Goal: Task Accomplishment & Management: Complete application form

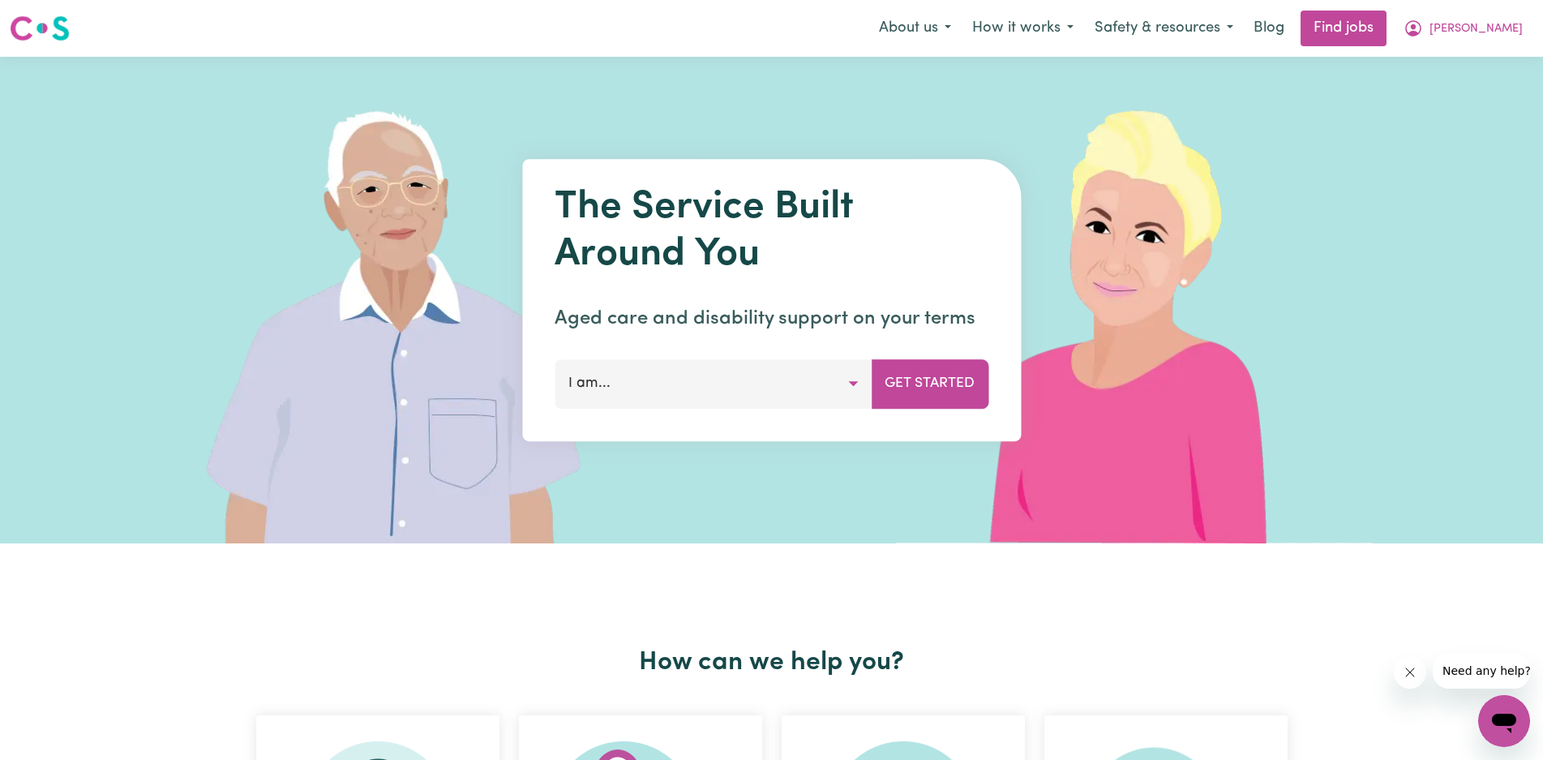
click at [851, 381] on button "I am..." at bounding box center [713, 383] width 317 height 49
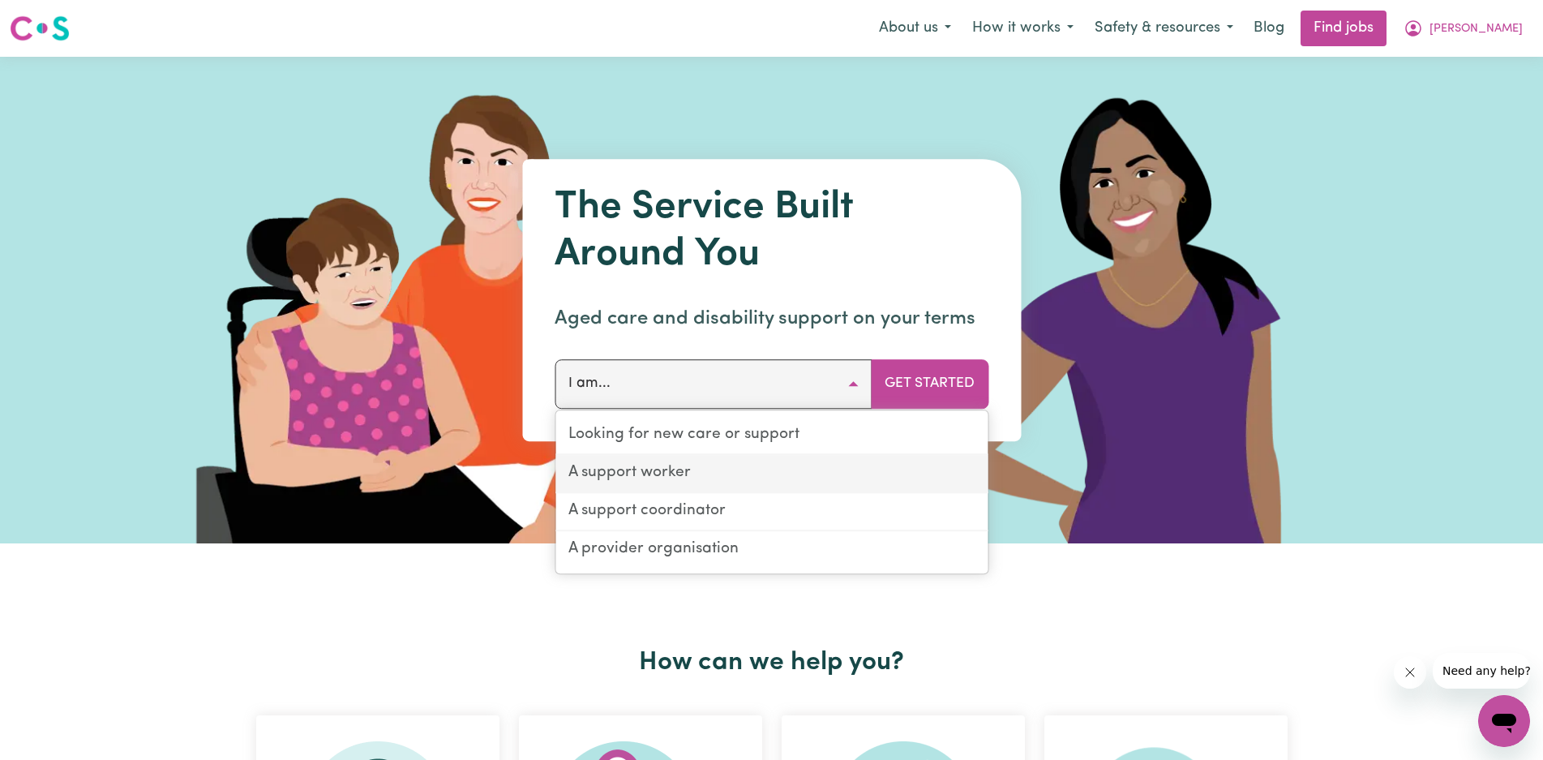
click at [726, 472] on link "A support worker" at bounding box center [771, 474] width 432 height 38
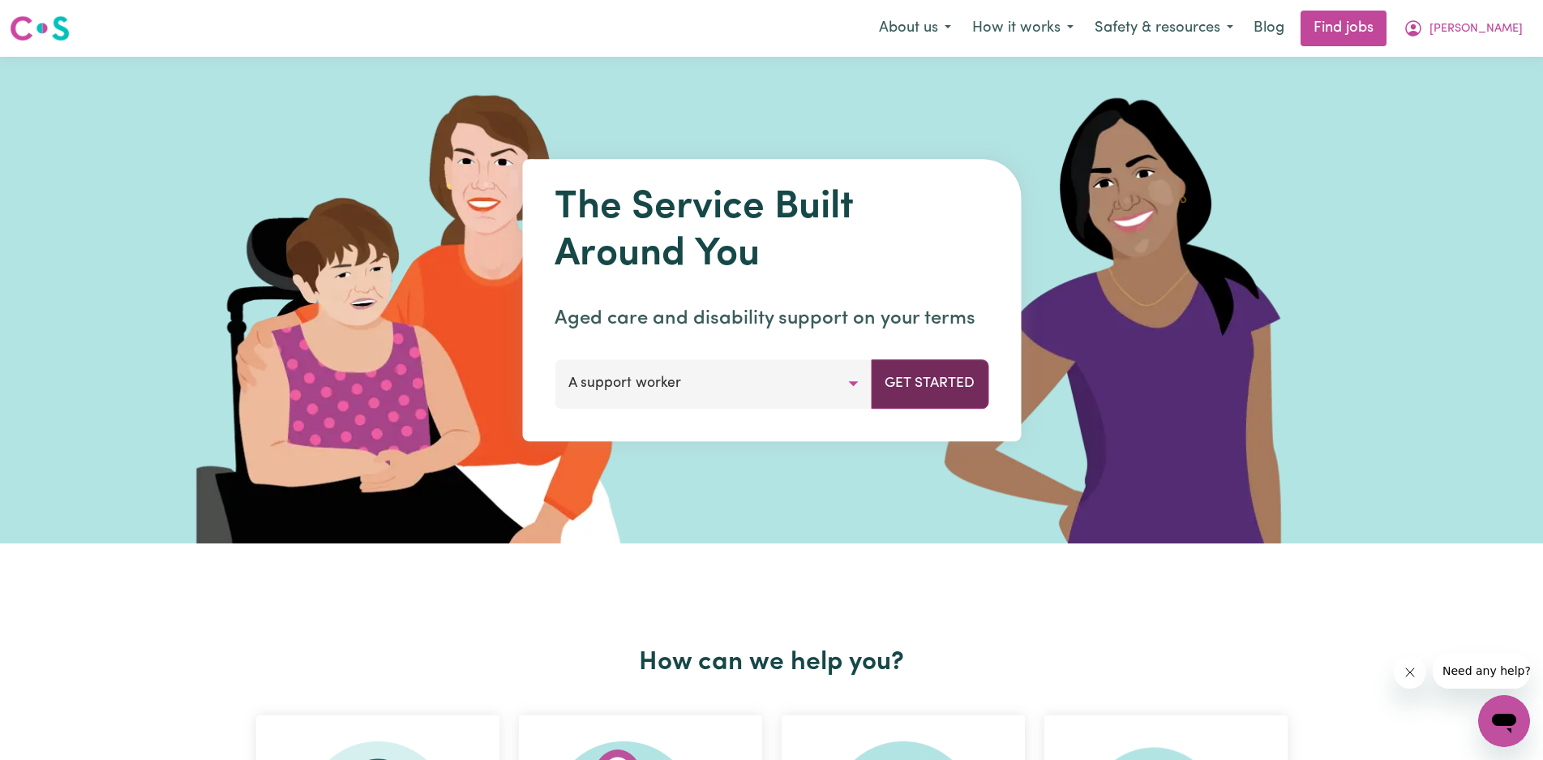
click at [941, 391] on button "Get Started" at bounding box center [930, 383] width 118 height 49
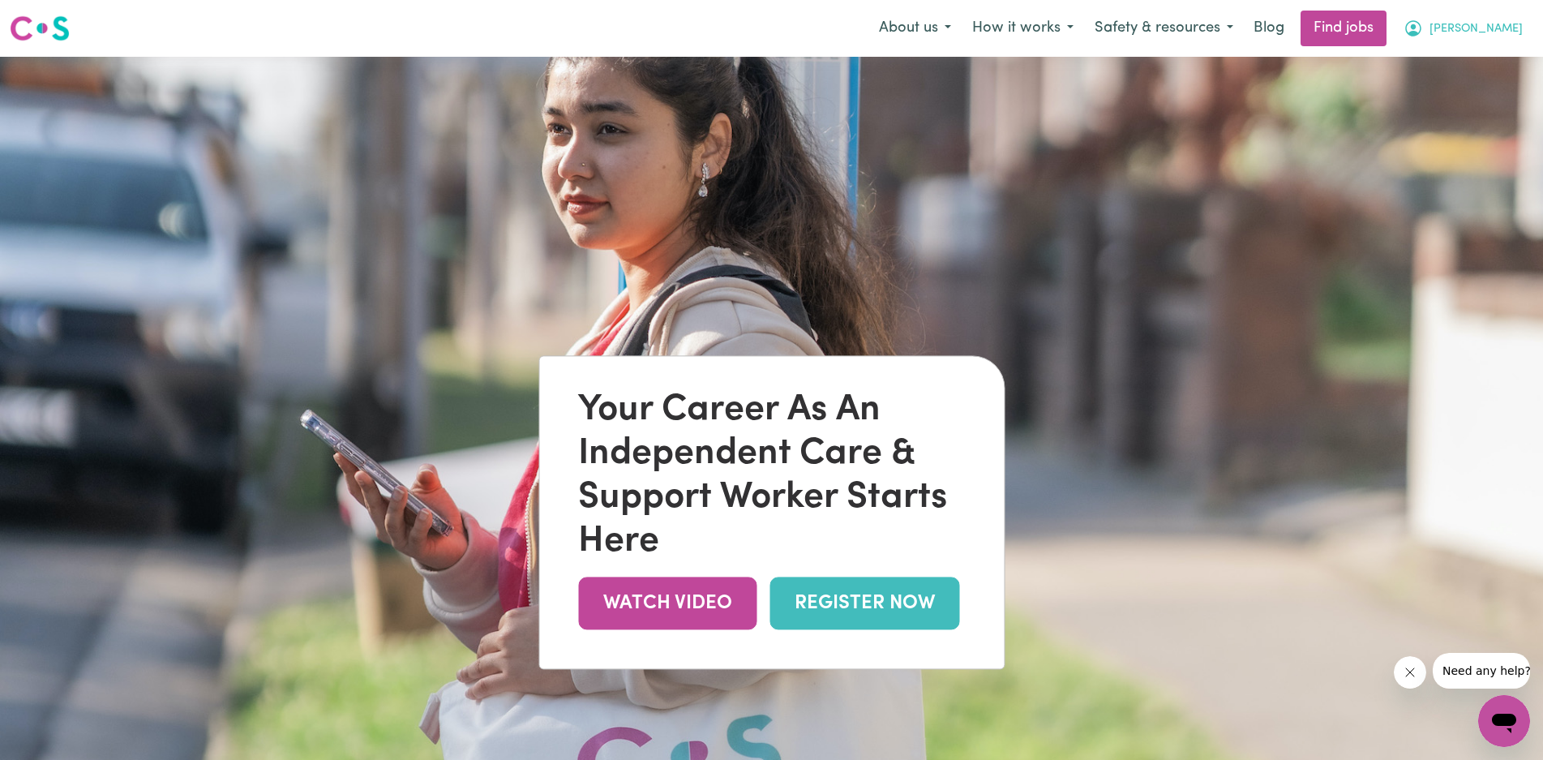
click at [1507, 25] on span "[PERSON_NAME]" at bounding box center [1476, 29] width 93 height 18
click at [1253, 135] on img at bounding box center [771, 437] width 1543 height 760
click at [1084, 29] on button "How it works" at bounding box center [1023, 28] width 122 height 34
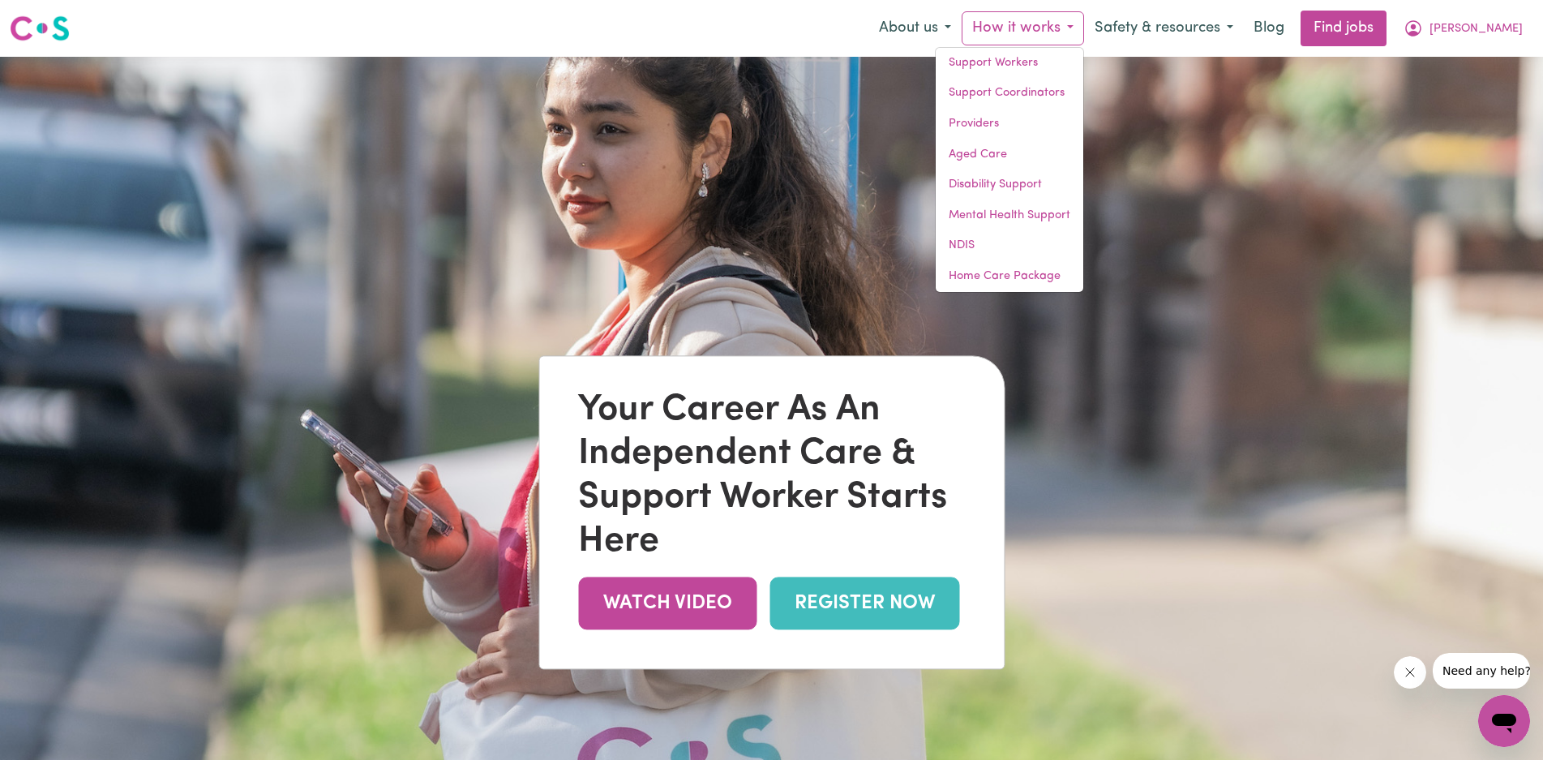
click at [881, 195] on img at bounding box center [771, 437] width 1543 height 760
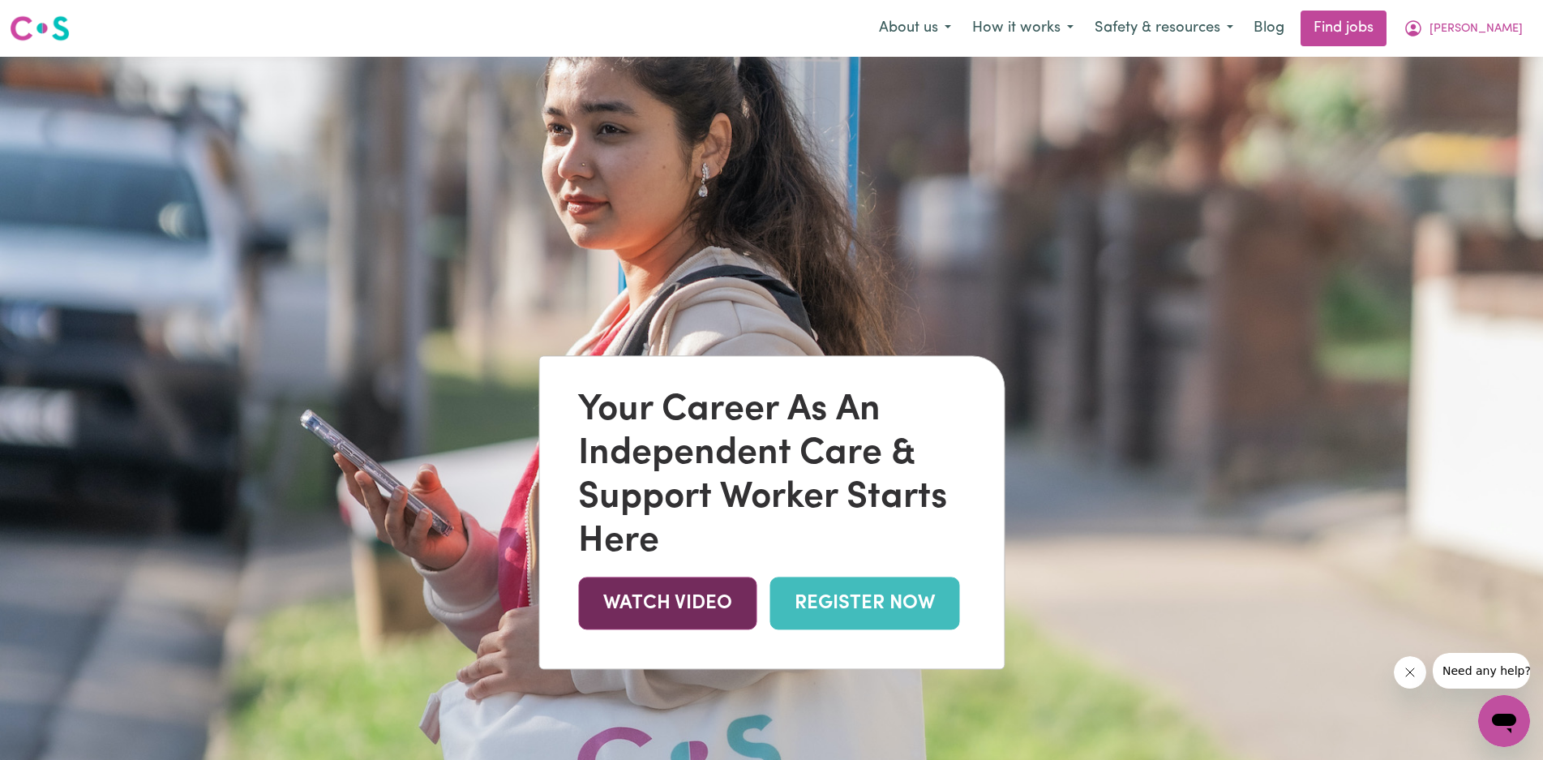
click at [681, 609] on link "WATCH VIDEO" at bounding box center [667, 603] width 178 height 53
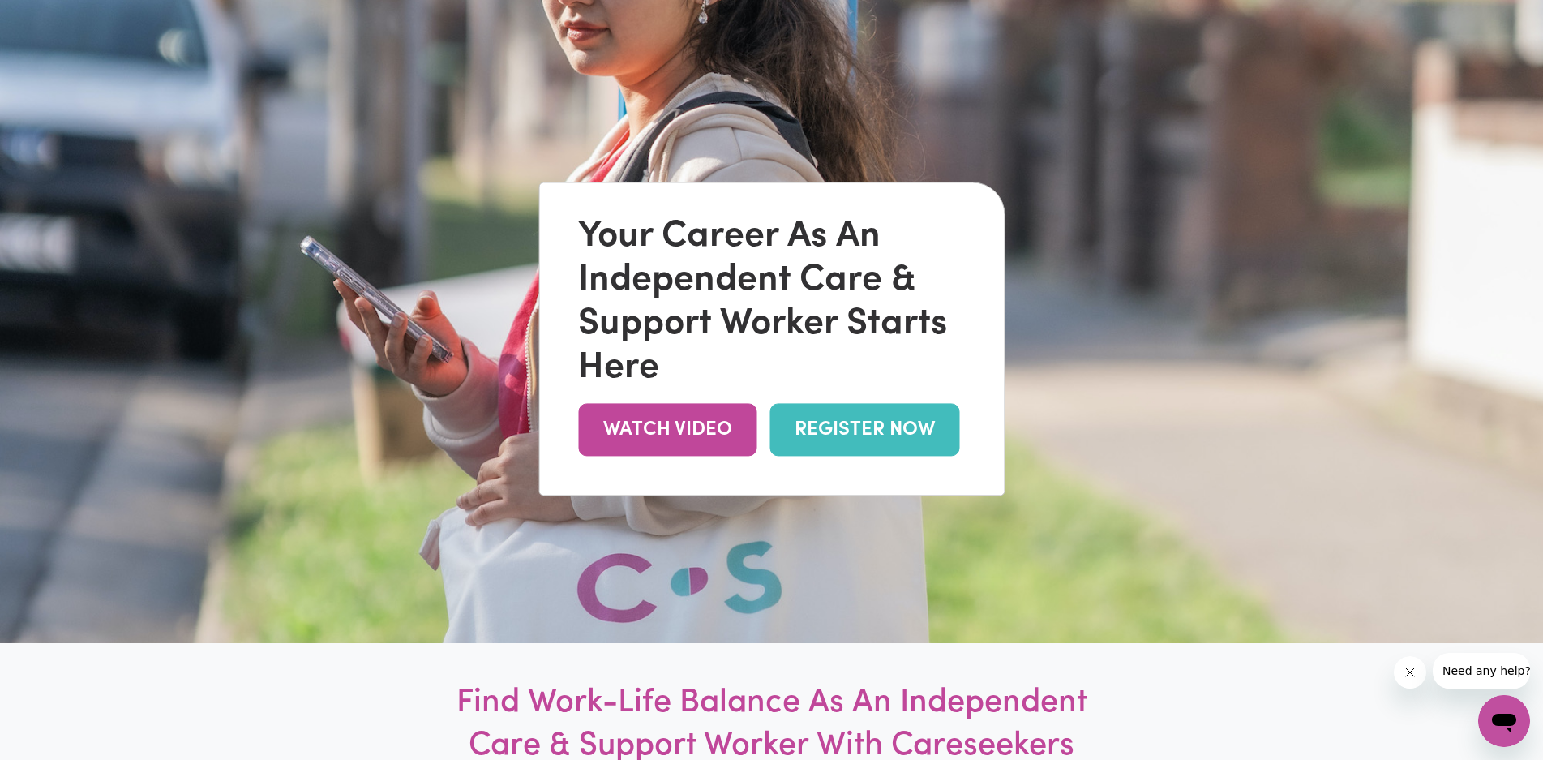
scroll to position [217, 0]
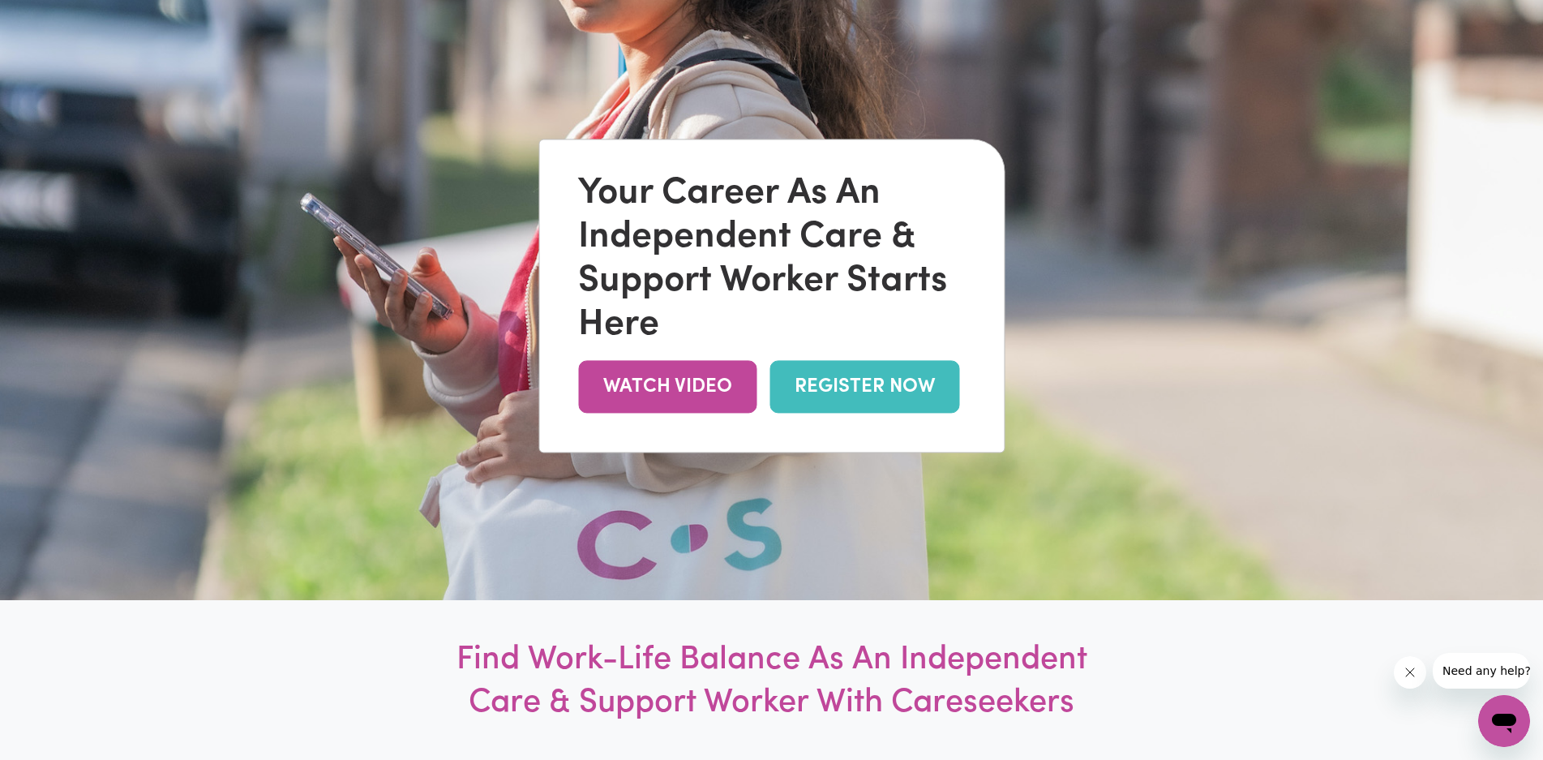
click at [861, 378] on link "REGISTER NOW" at bounding box center [865, 387] width 190 height 53
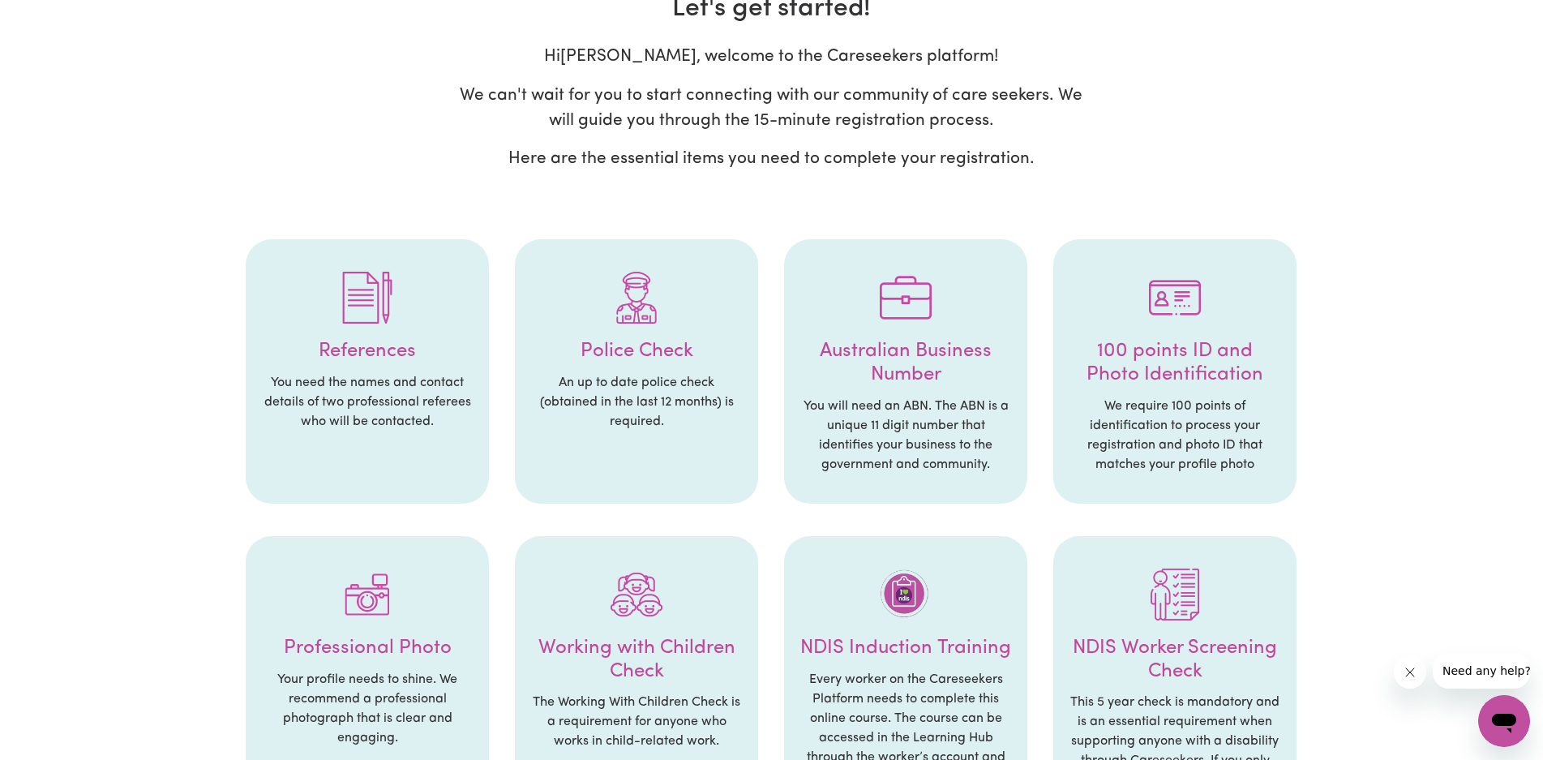
scroll to position [108, 0]
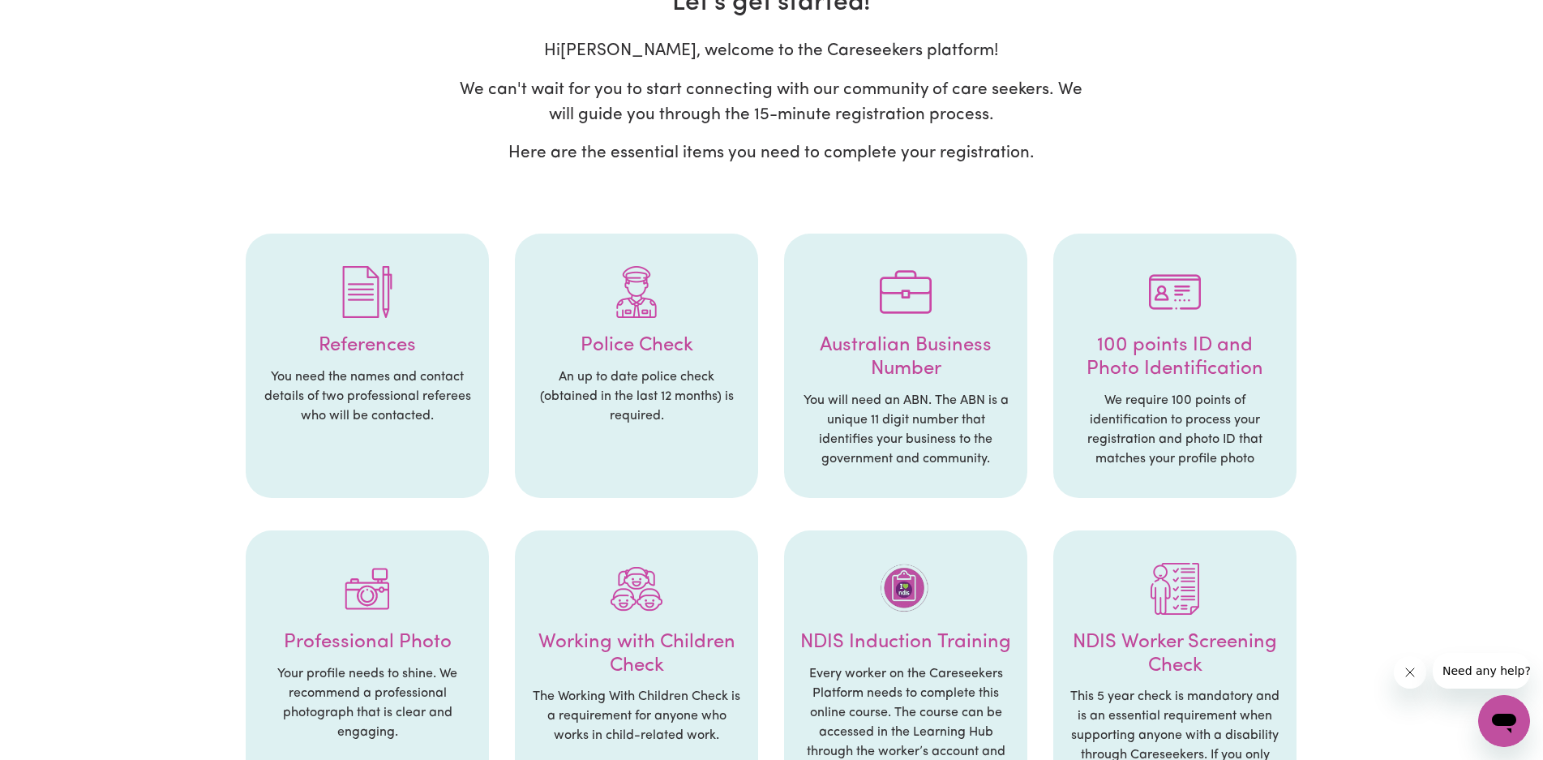
click at [399, 476] on li "References You need the names and contact details of two professional referees …" at bounding box center [367, 366] width 243 height 264
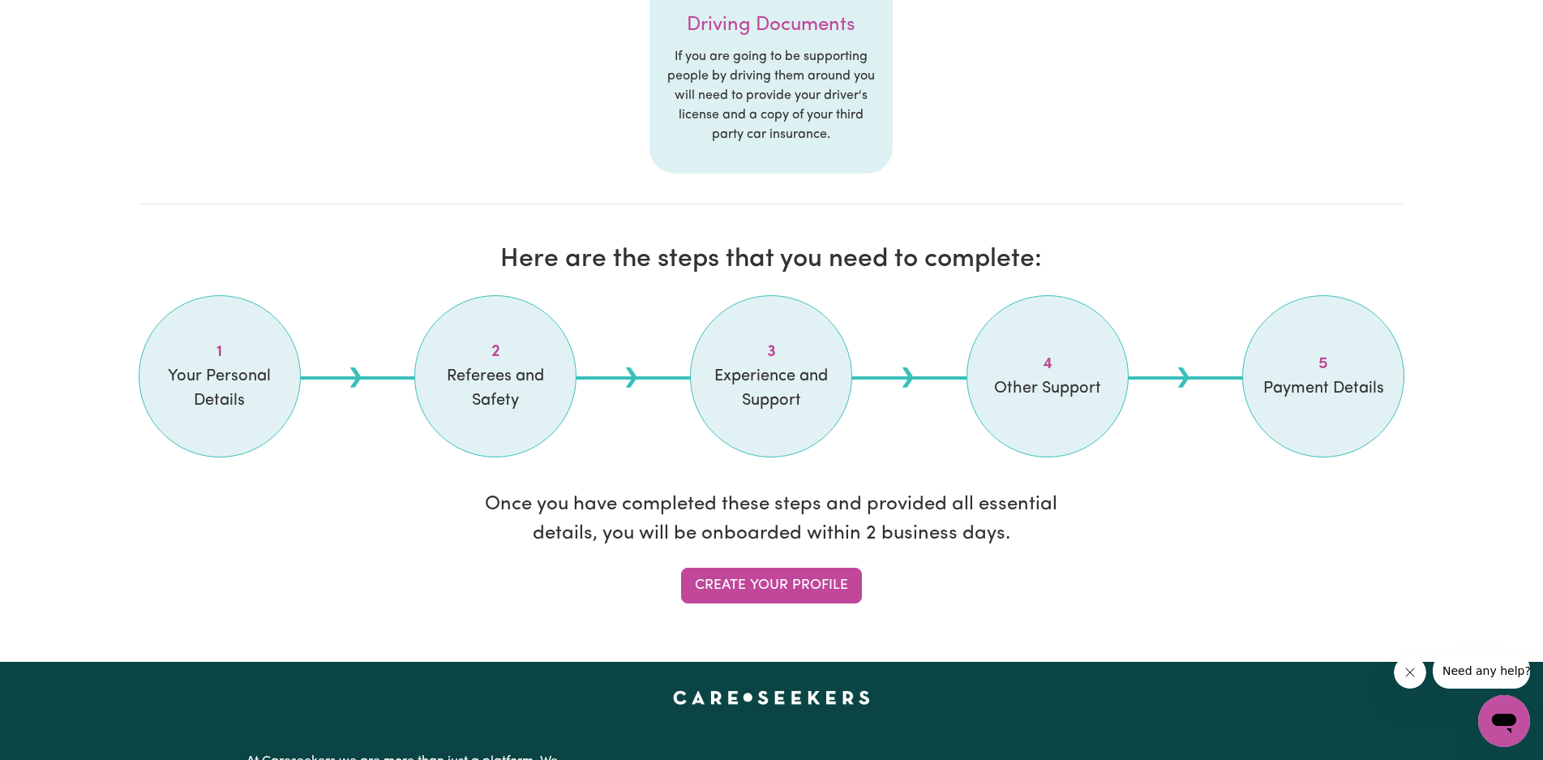
scroll to position [1190, 0]
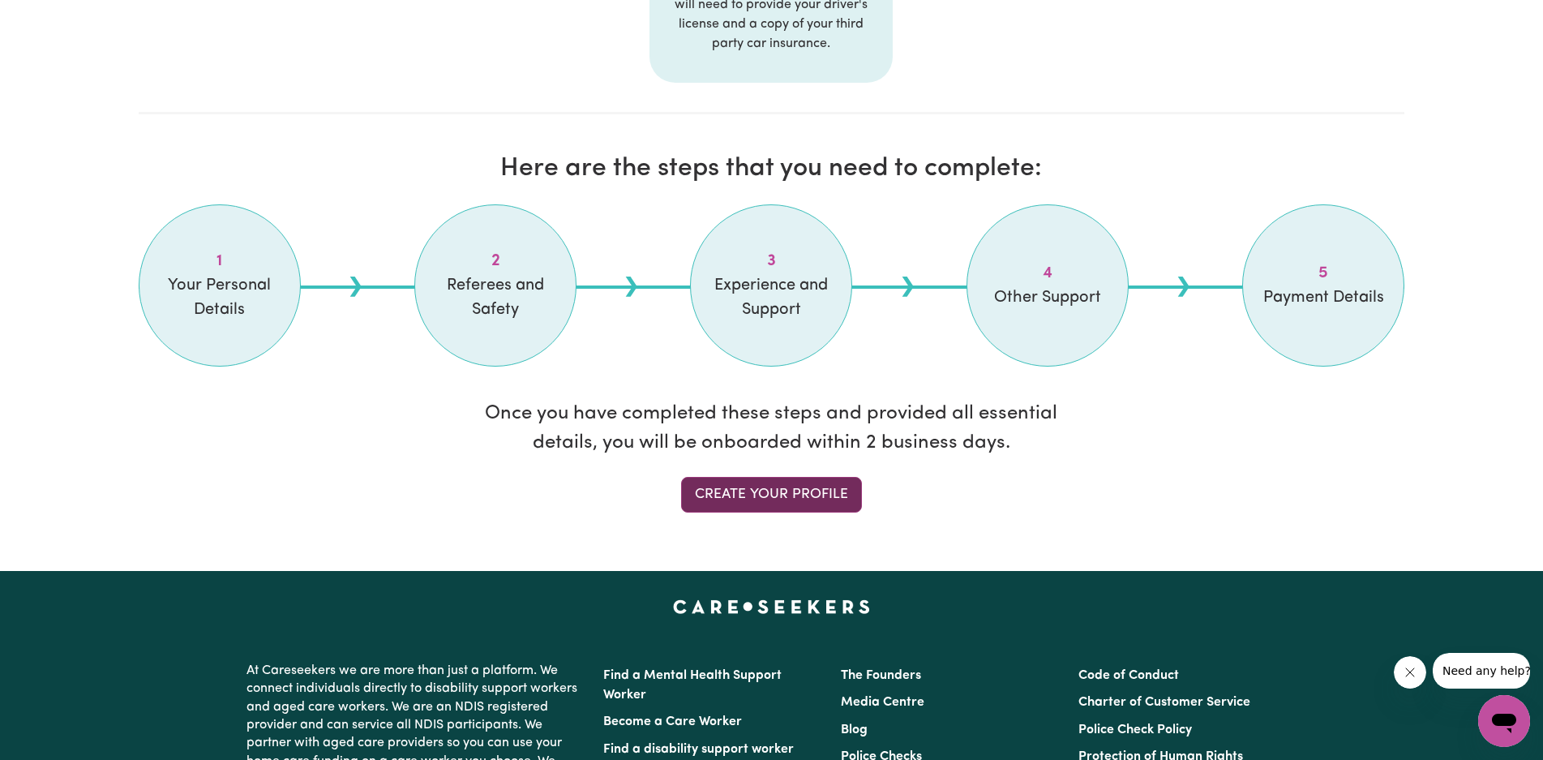
click at [787, 496] on link "Create your profile" at bounding box center [771, 495] width 181 height 36
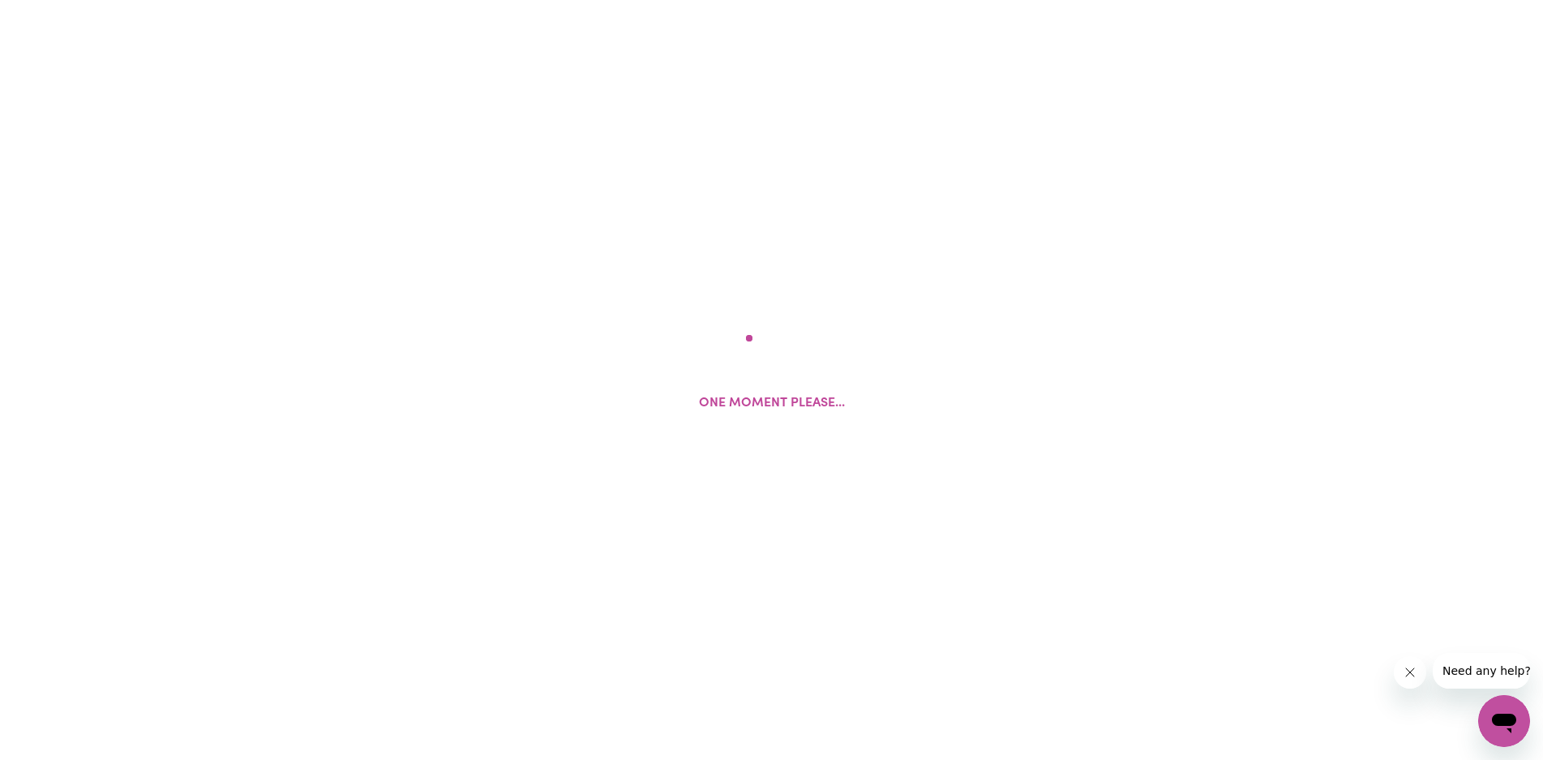
select select "Studying a healthcare related degree or qualification"
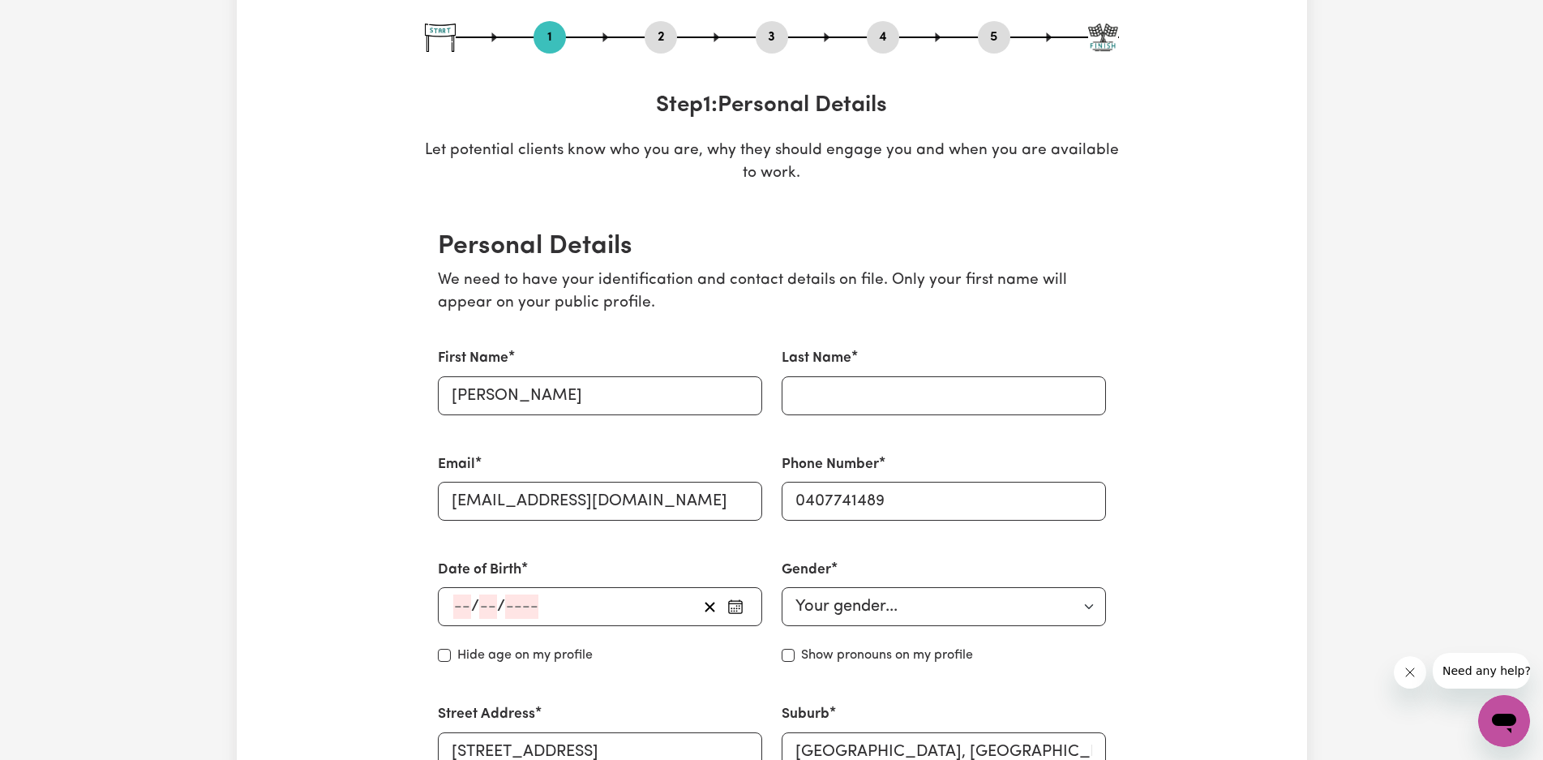
scroll to position [217, 0]
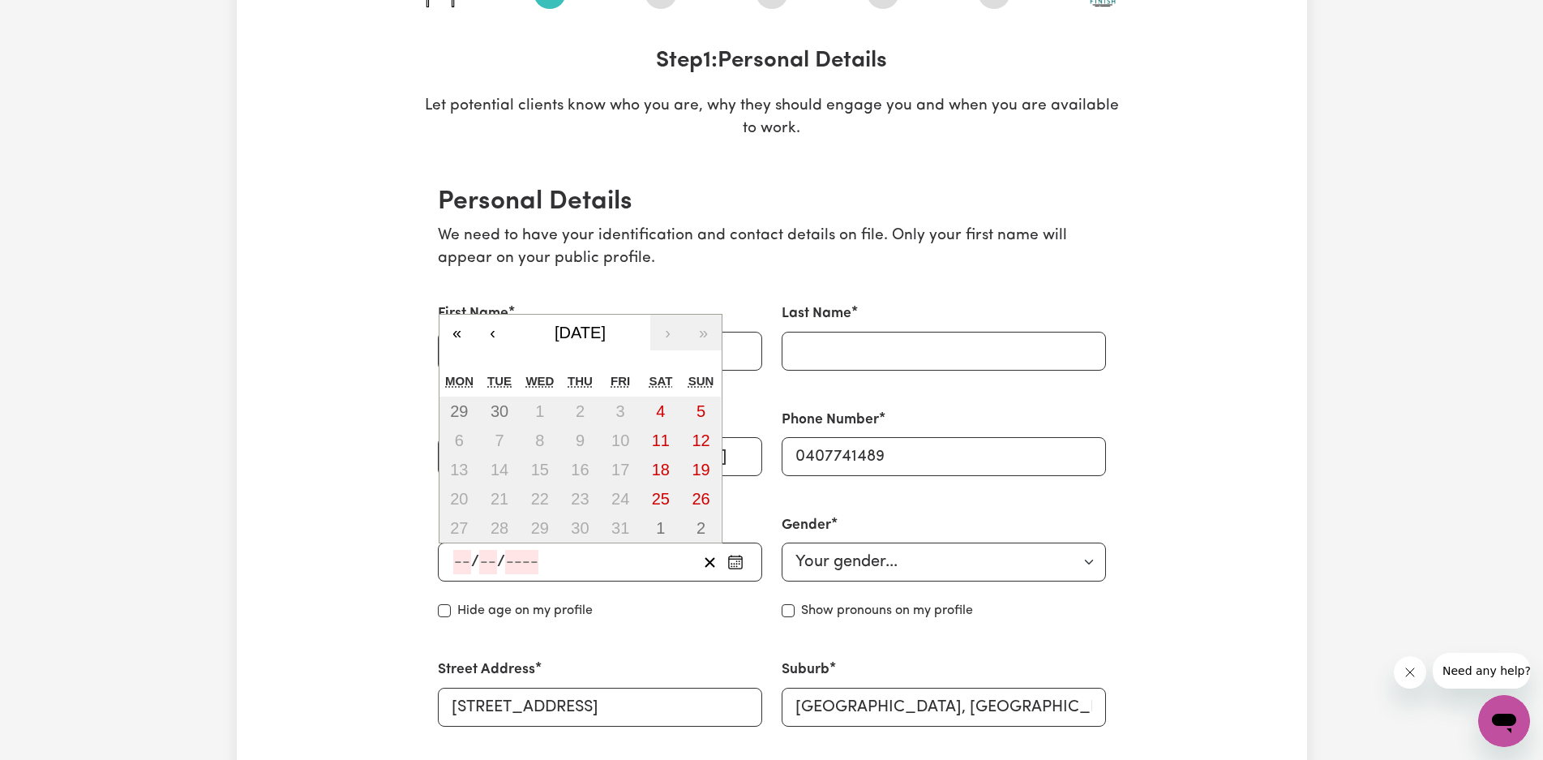
click at [467, 566] on input "number" at bounding box center [462, 562] width 18 height 24
type input "07"
type input "197"
type input "1970-07-07"
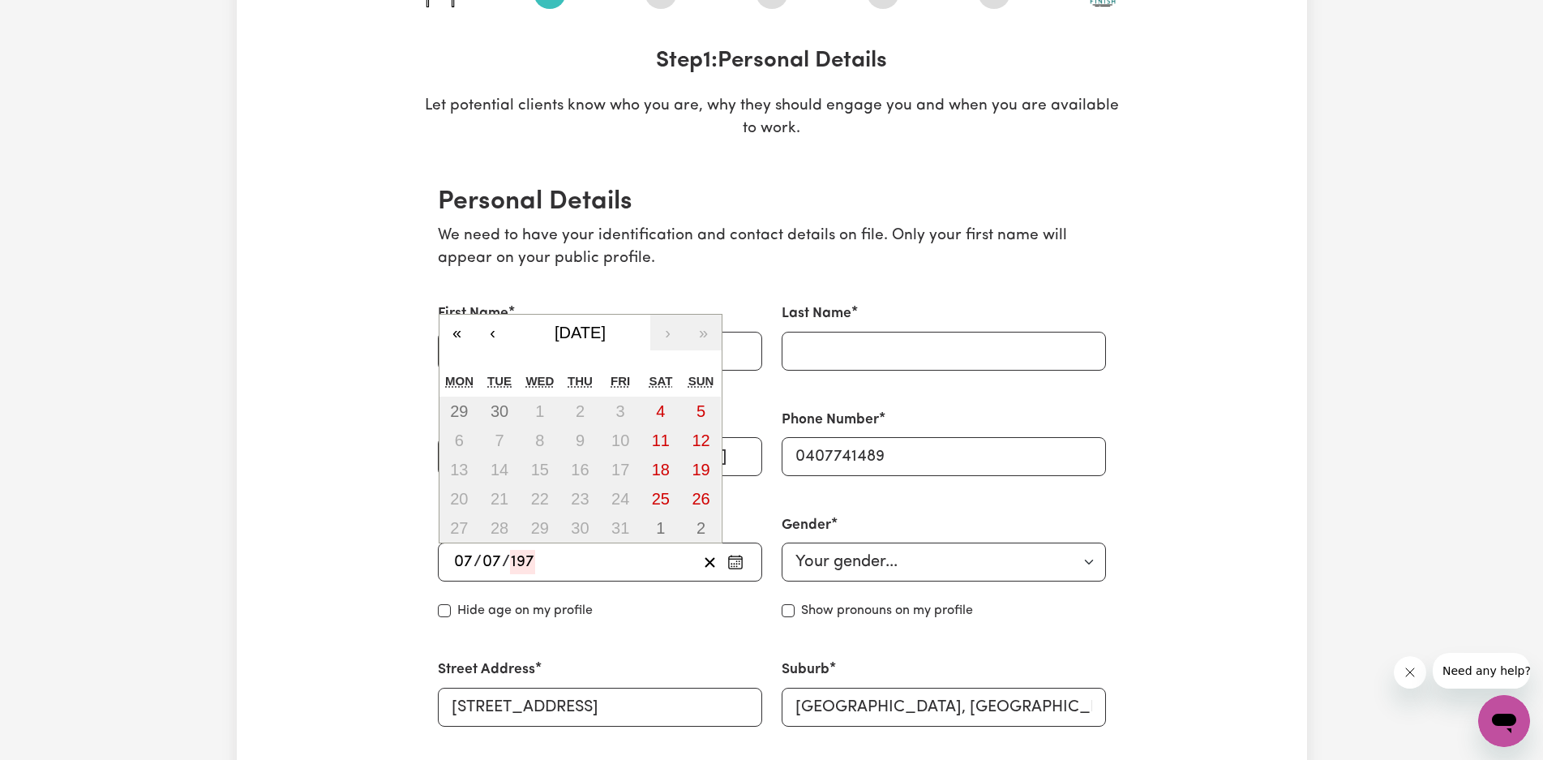
type input "7"
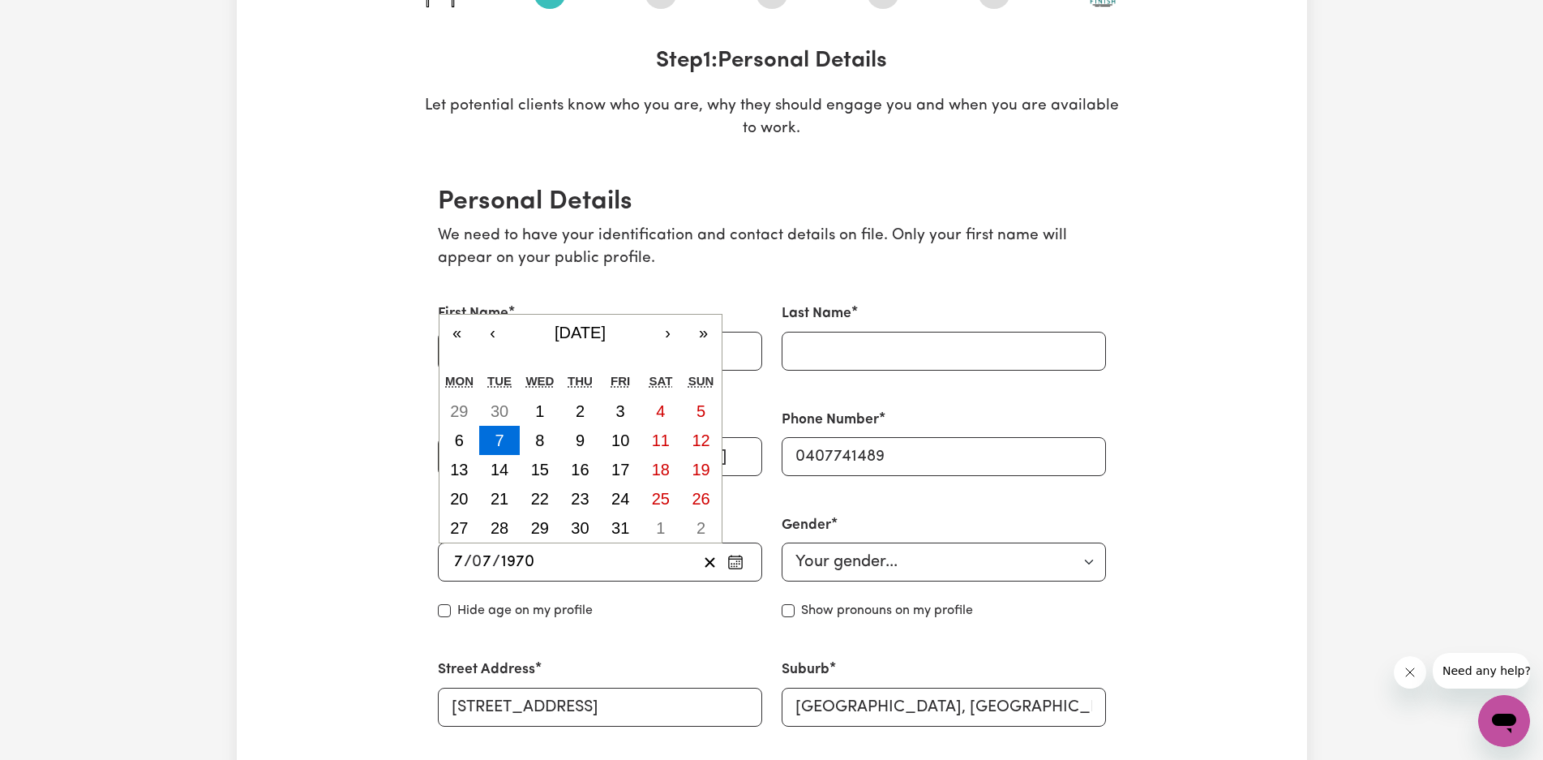
type input "1970"
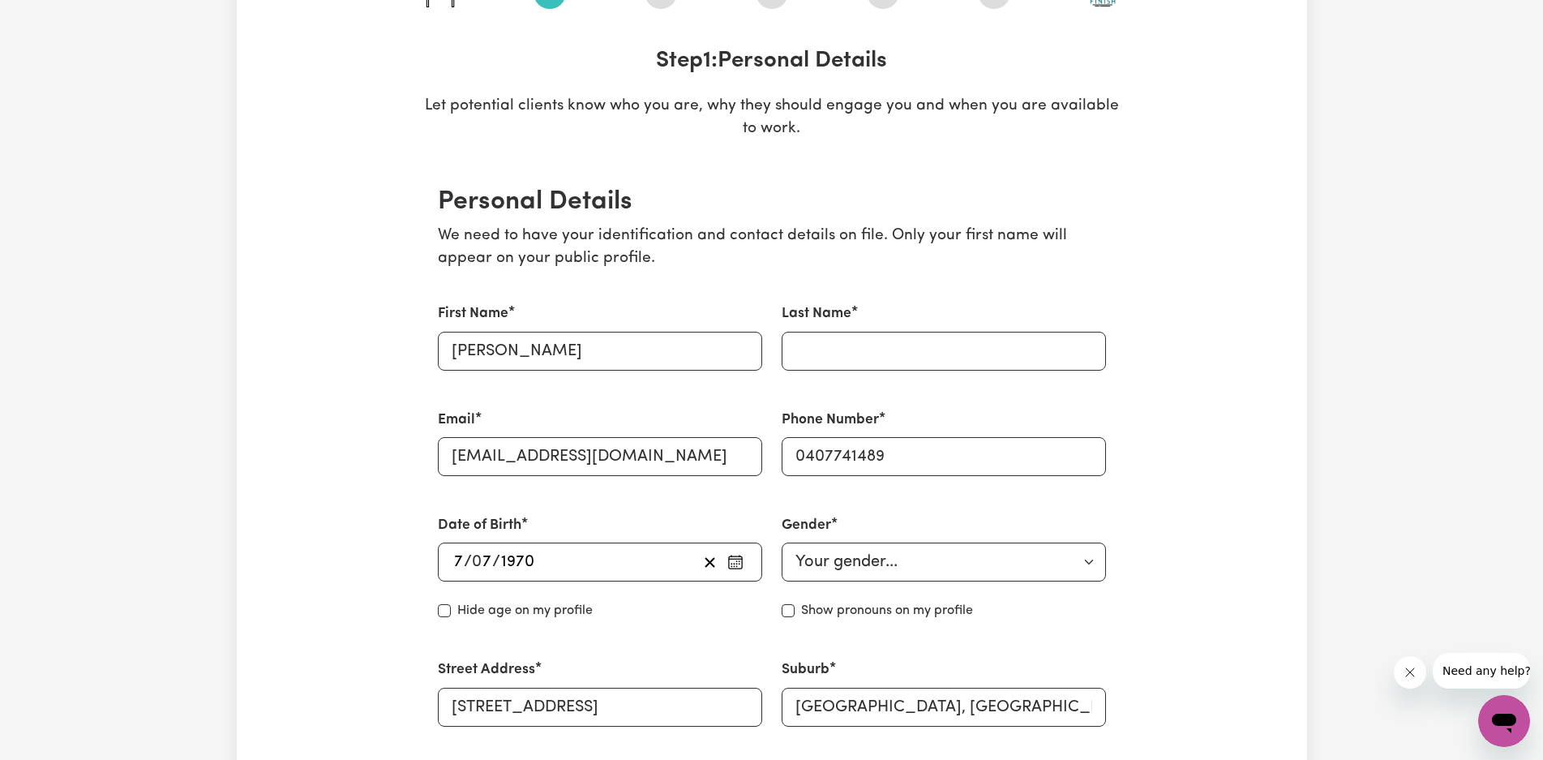
click at [1095, 563] on select "Your gender... Female Male Non-binary Other Prefer not to say" at bounding box center [944, 561] width 324 height 39
select select "female"
click at [782, 542] on select "Your gender... Female Male Non-binary Other Prefer not to say" at bounding box center [944, 561] width 324 height 39
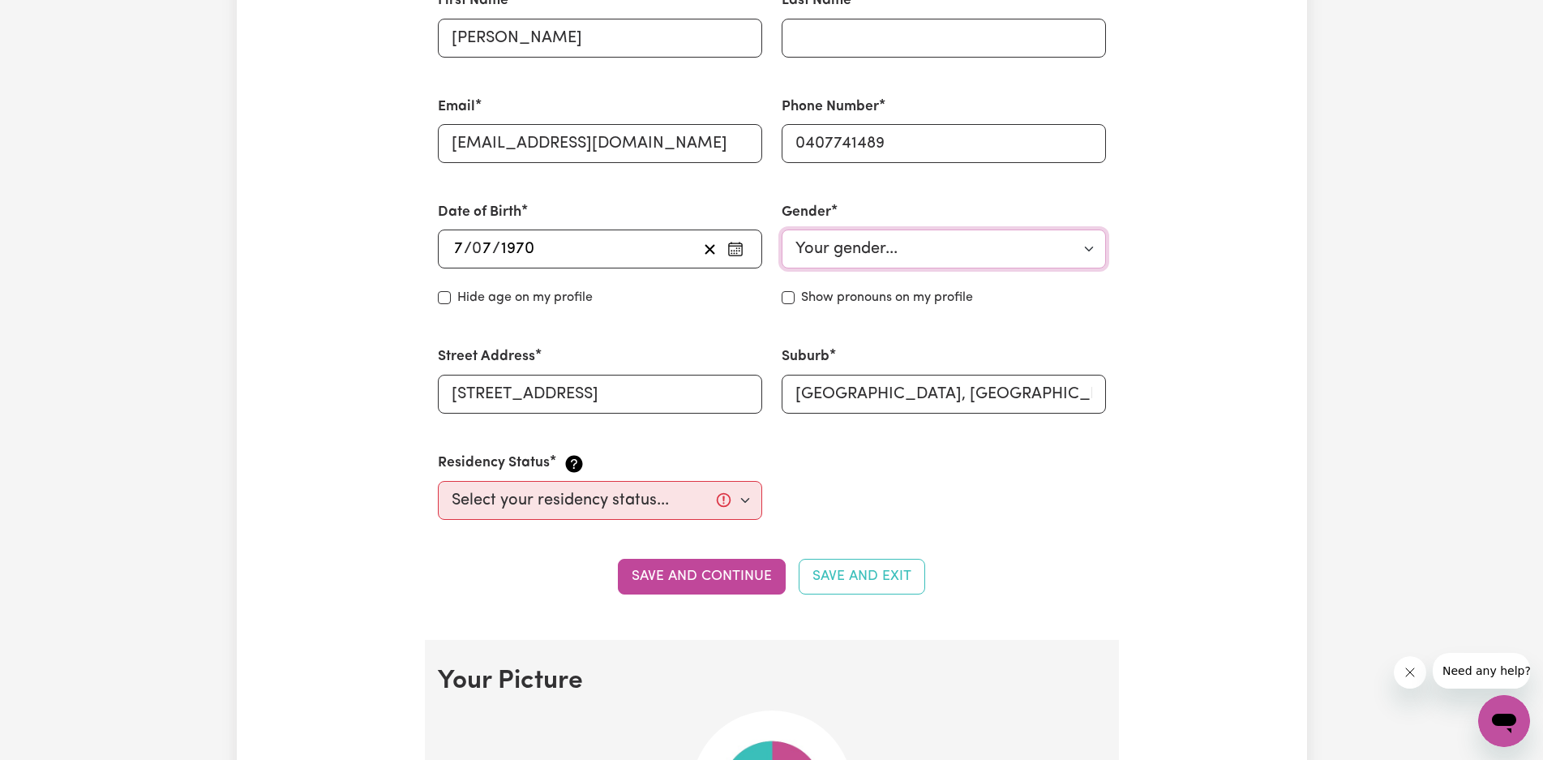
scroll to position [541, 0]
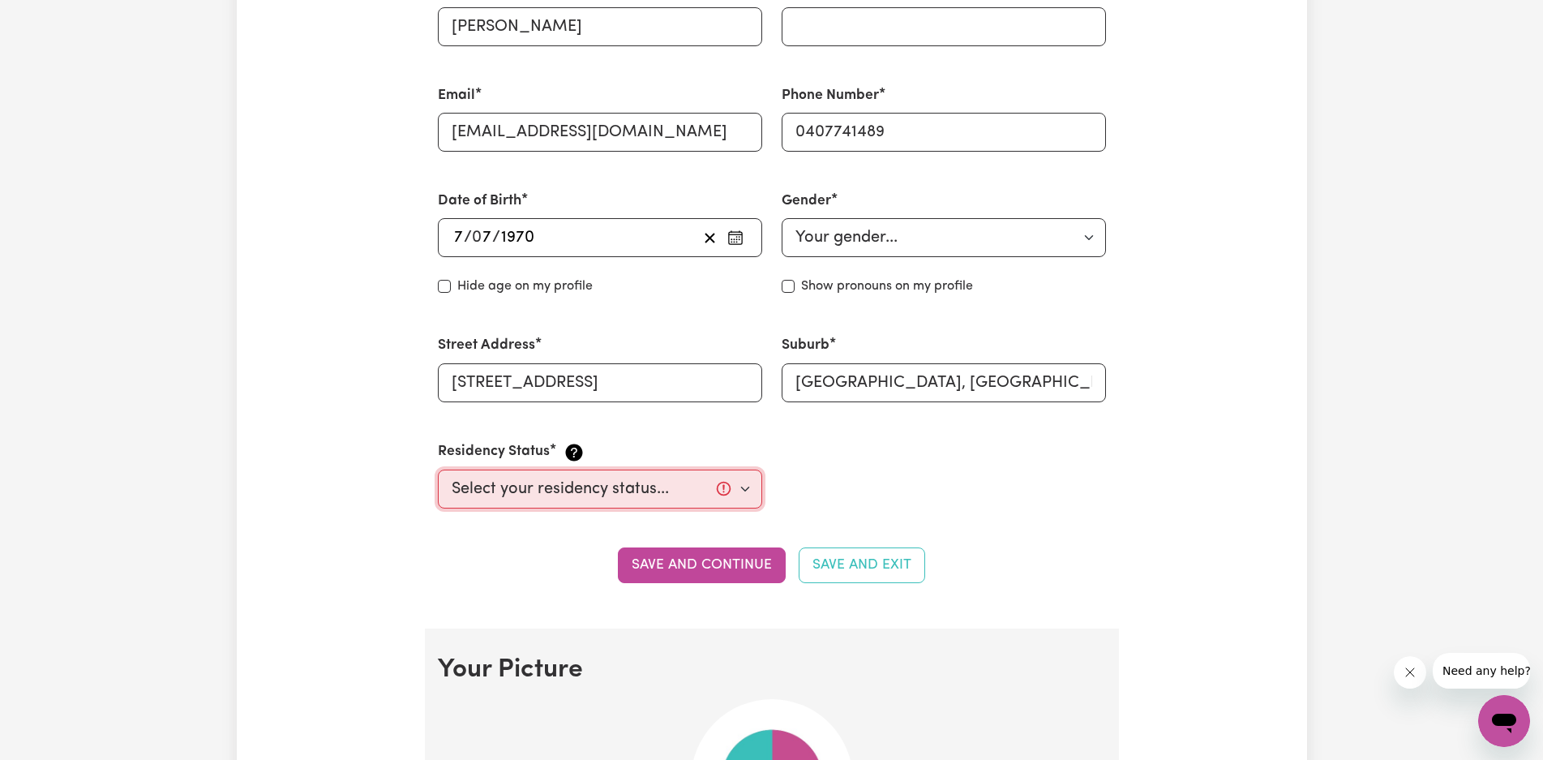
click at [746, 491] on select "Select your residency status... Australian citizen Australian PR Temporary Work…" at bounding box center [600, 488] width 324 height 39
select select "Australian Citizen"
click at [438, 469] on select "Select your residency status... Australian citizen Australian PR Temporary Work…" at bounding box center [600, 488] width 324 height 39
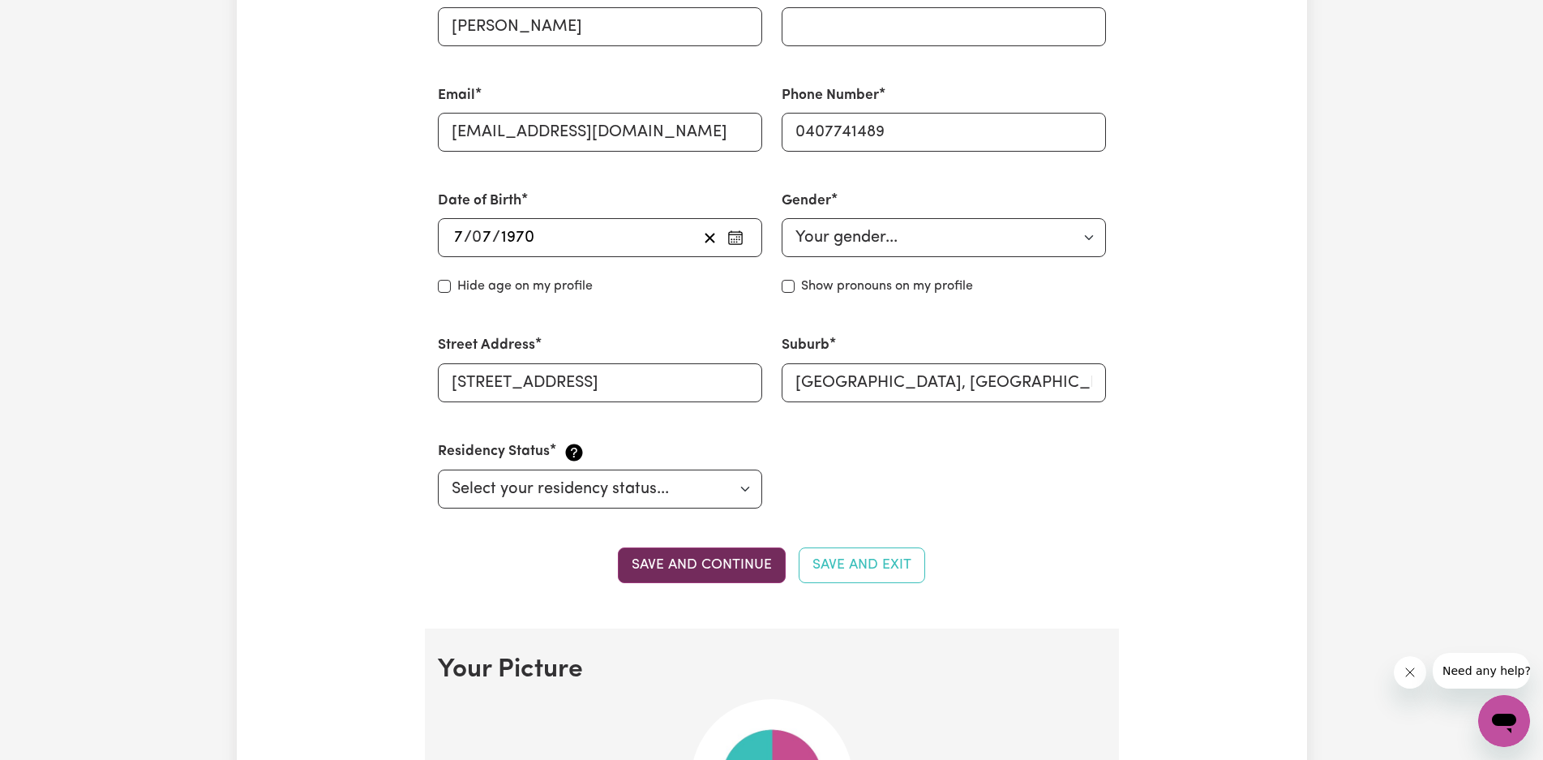
click at [733, 569] on button "Save and continue" at bounding box center [702, 565] width 168 height 36
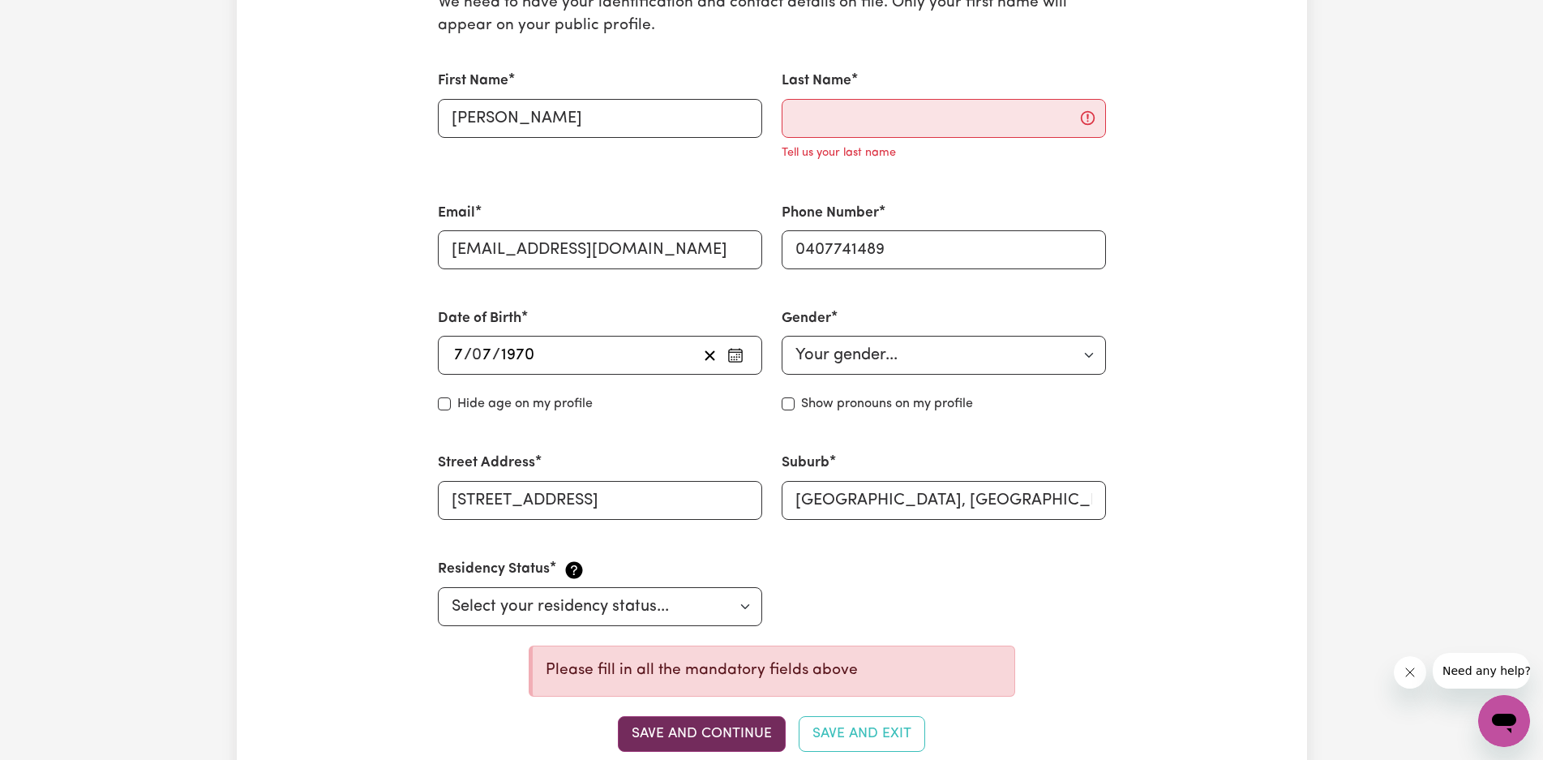
scroll to position [379, 0]
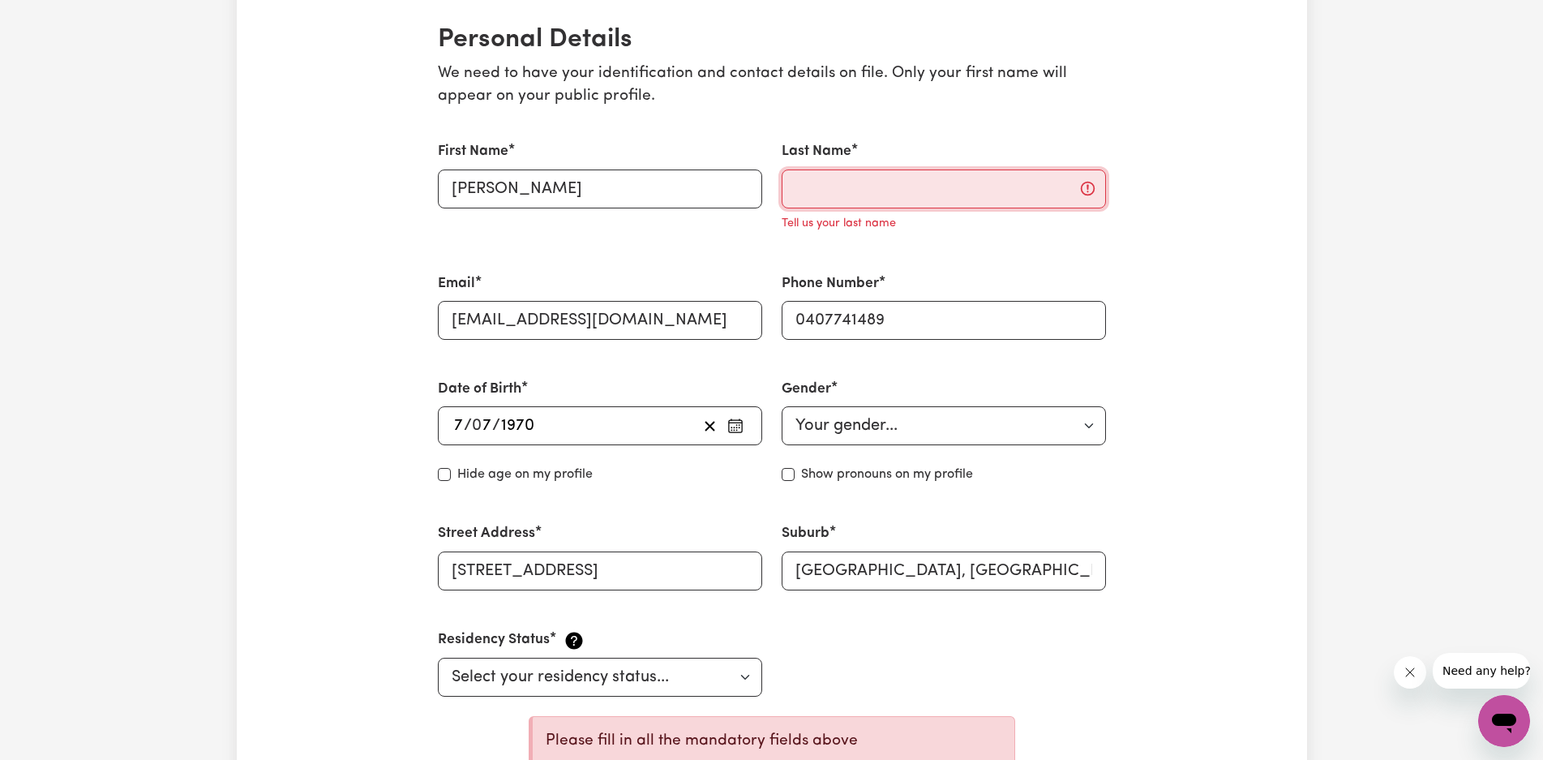
click at [880, 191] on input "Last Name" at bounding box center [944, 188] width 324 height 39
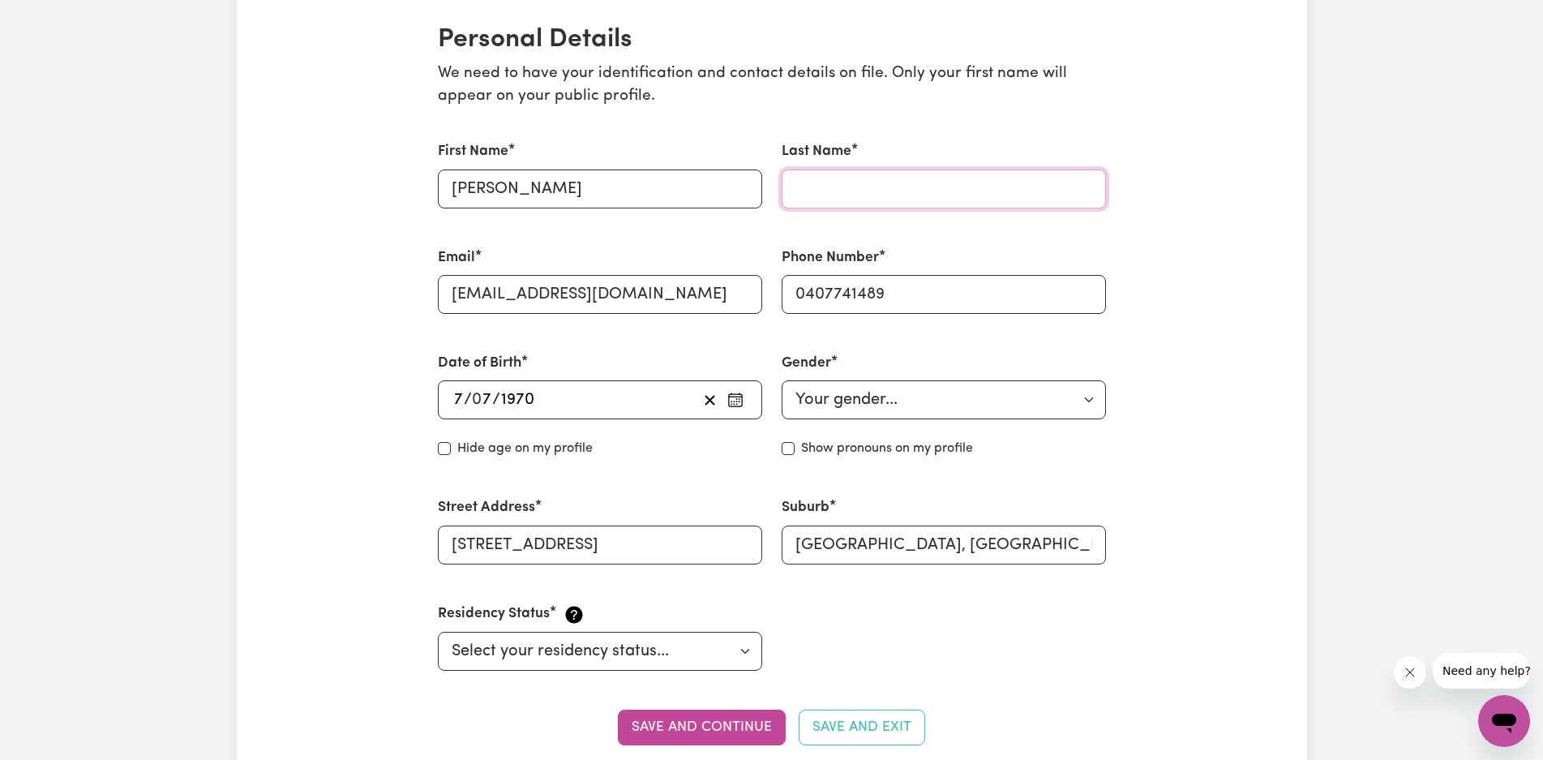
type input "THORNBERRY"
type input "gattonnewsgs@outlook.com"
type input "SHOP 6"
drag, startPoint x: 680, startPoint y: 306, endPoint x: 354, endPoint y: 306, distance: 326.0
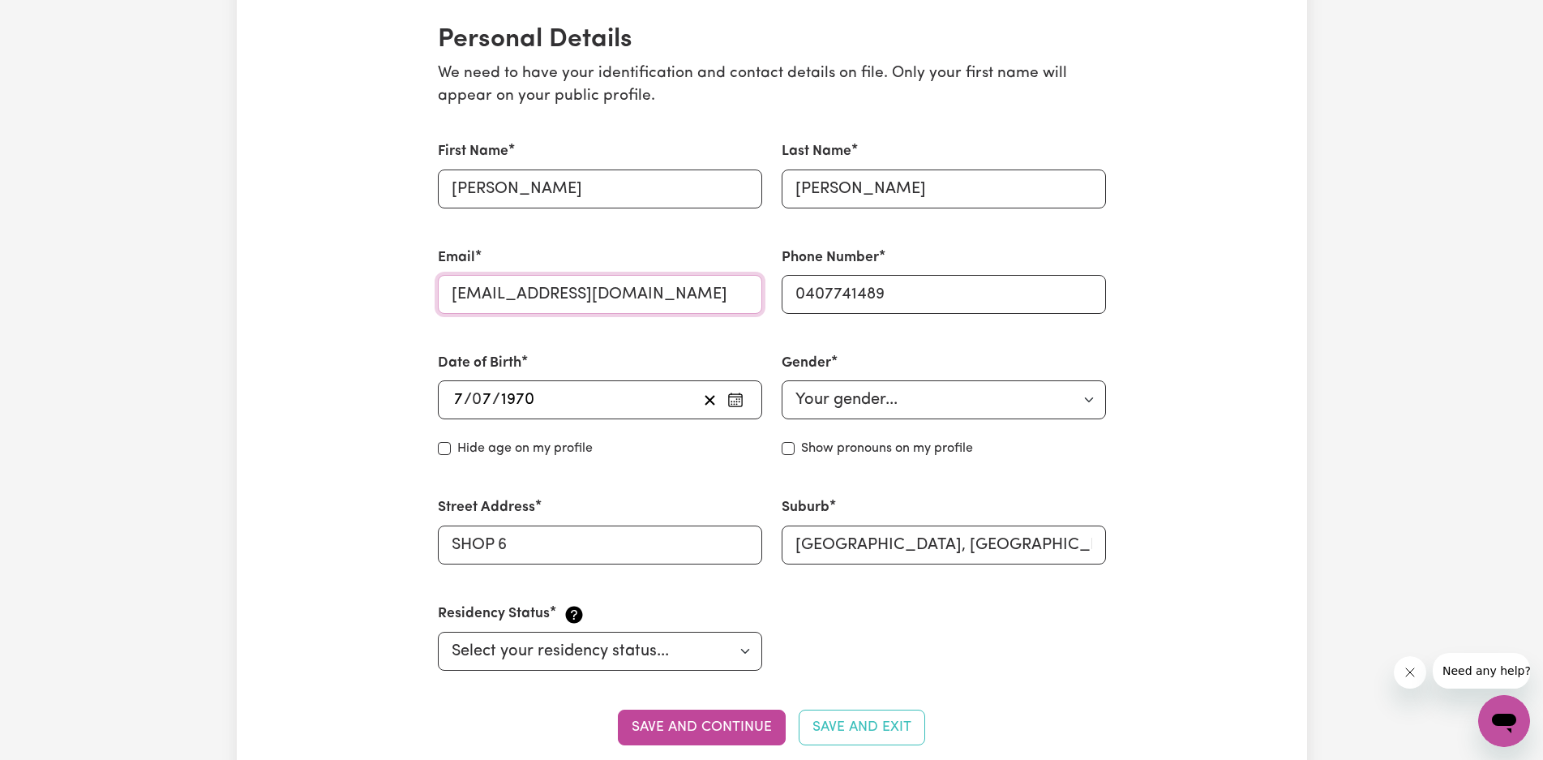
type input "leahthornberry7@outlook.com"
click at [504, 551] on input "SHOP 6" at bounding box center [600, 544] width 324 height 39
type input "S"
type input "1 Bauhinia Street"
click at [695, 722] on button "Save and continue" at bounding box center [702, 728] width 168 height 36
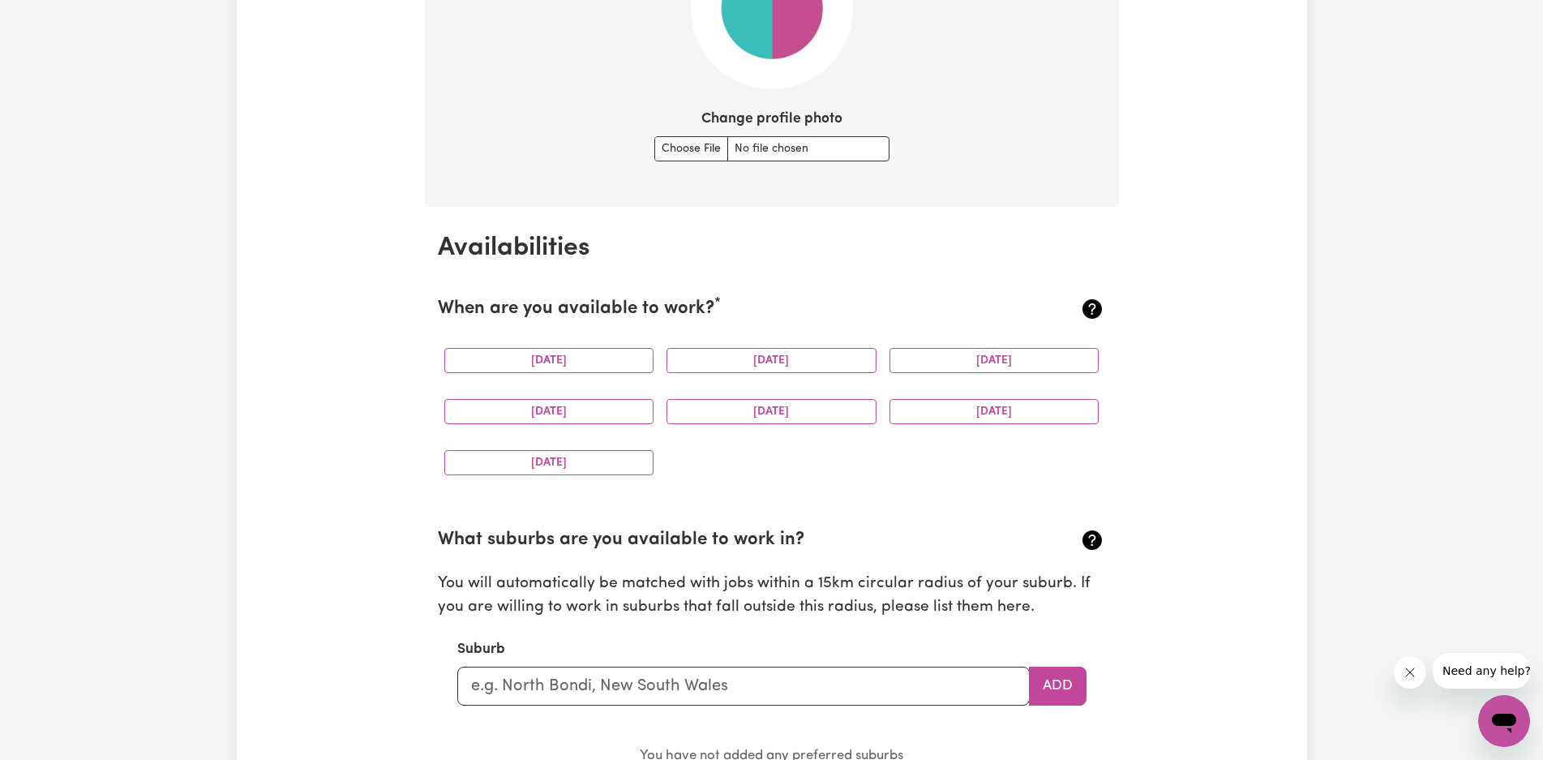
scroll to position [1331, 0]
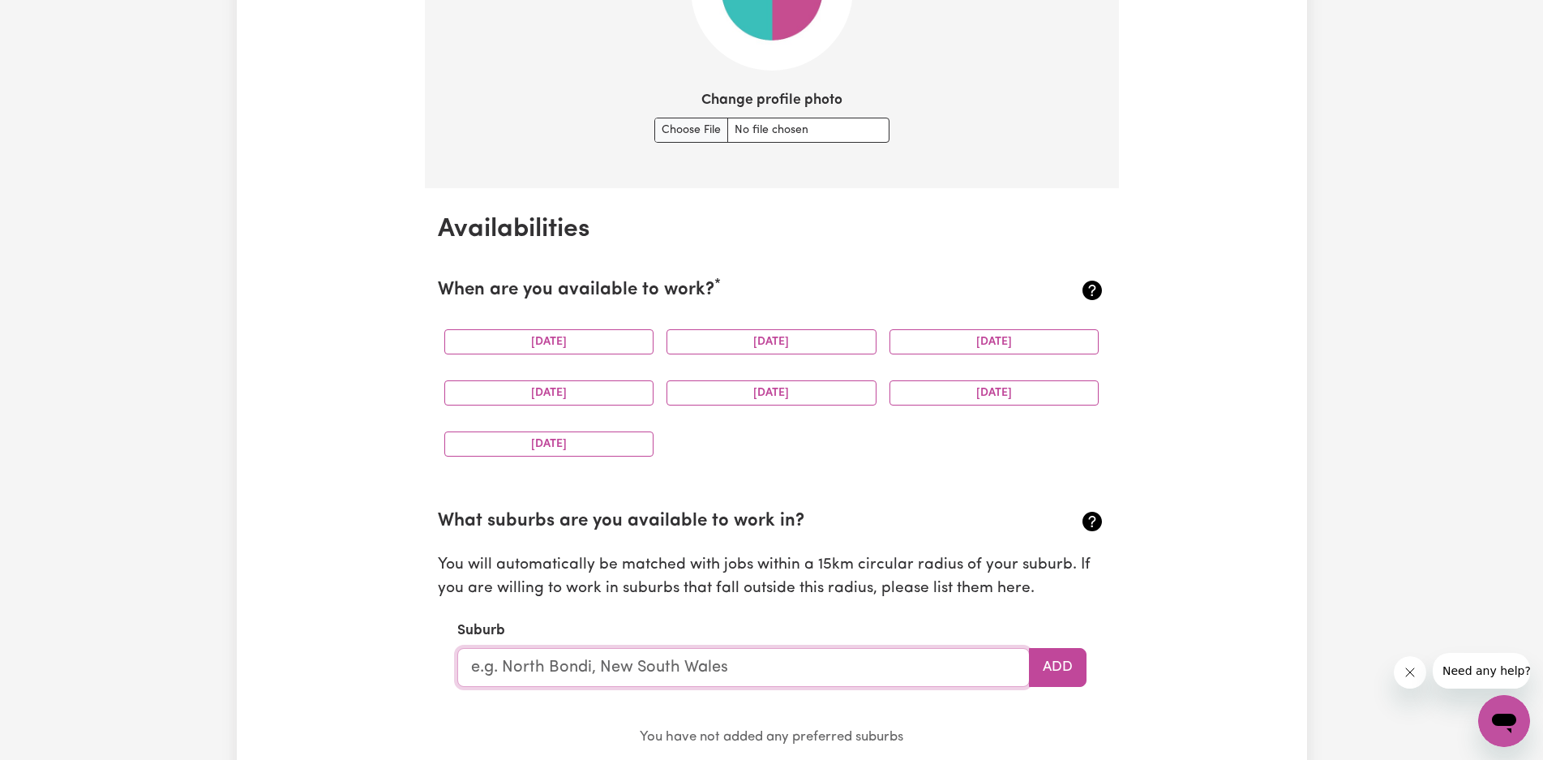
click at [637, 671] on input "text" at bounding box center [743, 667] width 572 height 39
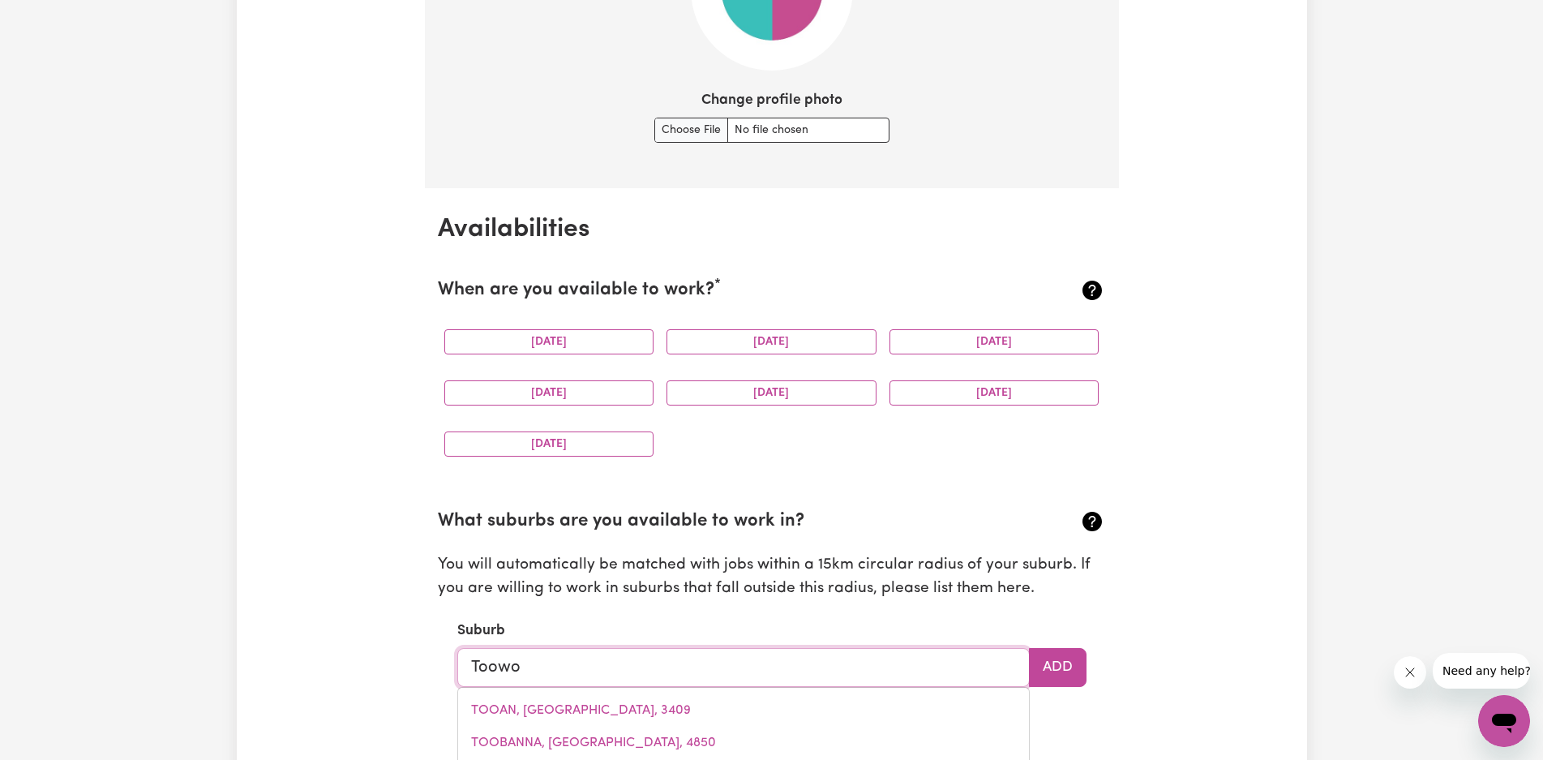
type input "Toowoo"
type input "ToowooMBA, Queensland, 4350"
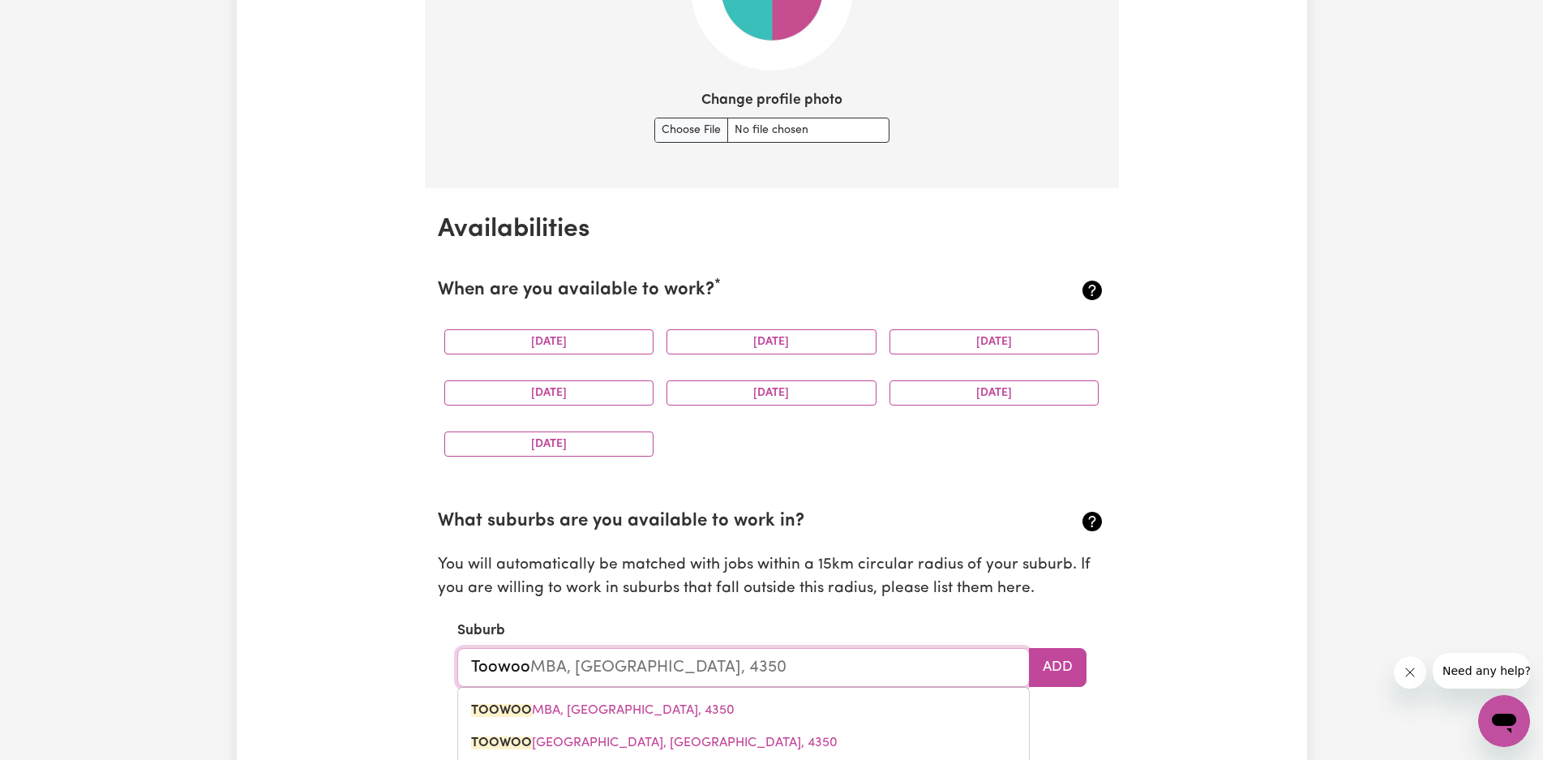
type input "Toowoom"
type input "ToowoomBA, Queensland, 4350"
type input "Toowoomb"
type input "ToowoombA, Queensland, 4350"
type input "Toowoomba"
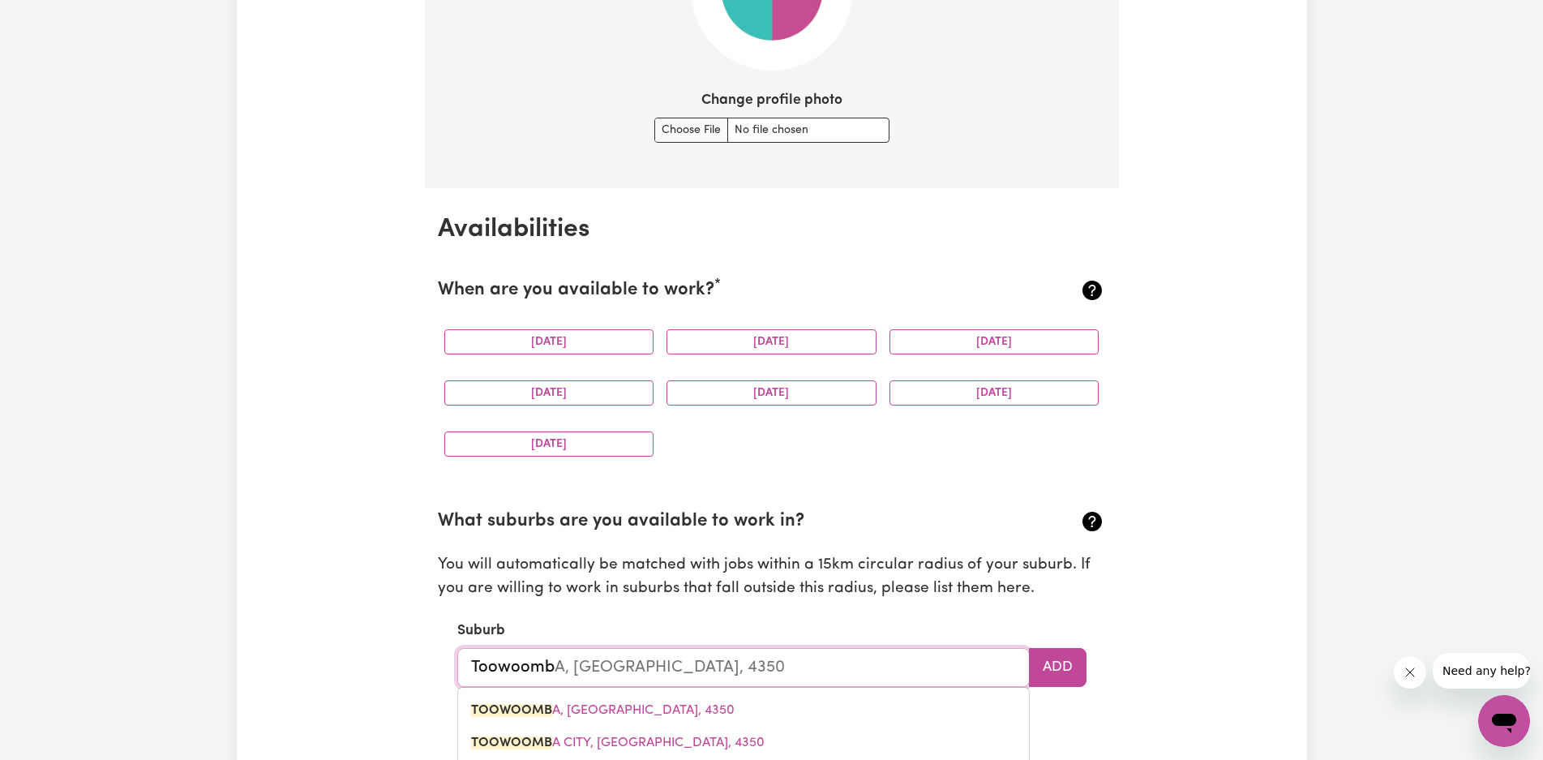
type input "Toowoomba, Queensland, 4350"
type input "TOOWOOMBA, Queensland, 4350"
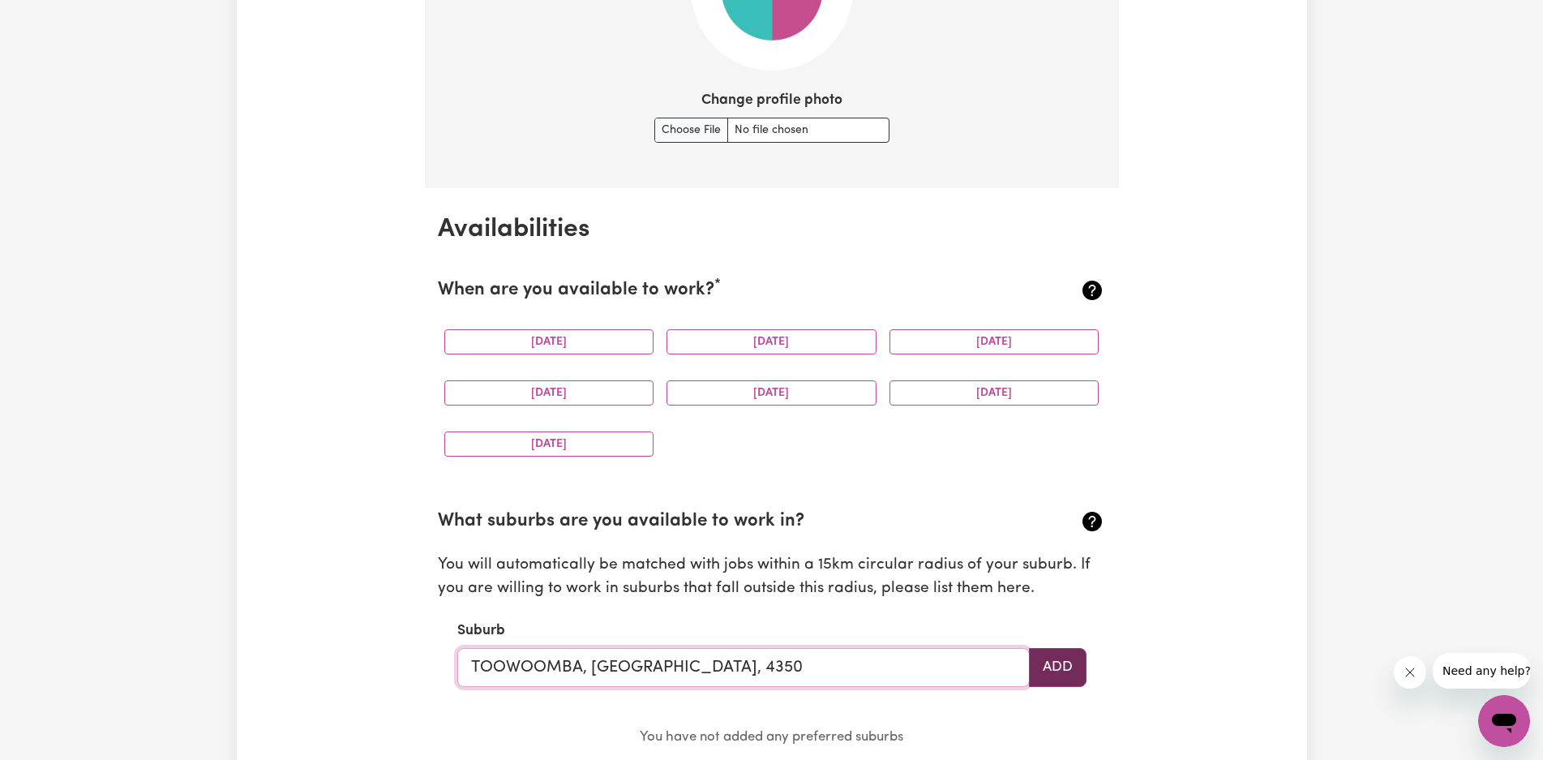
type input "TOOWOOMBA, Queensland, 4350"
click at [1059, 669] on button "Add" at bounding box center [1058, 667] width 58 height 39
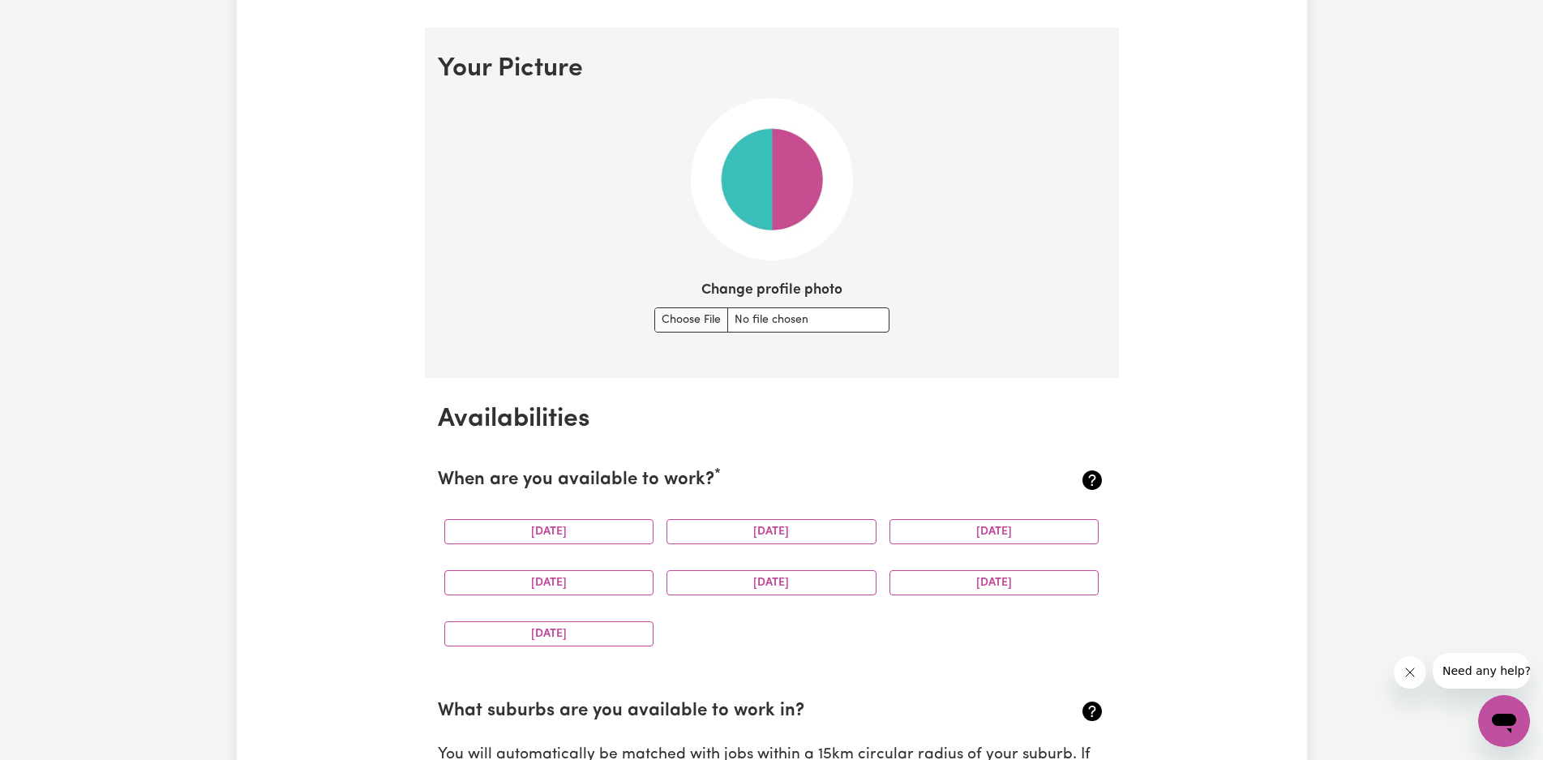
scroll to position [1115, 0]
